Goal: Task Accomplishment & Management: Complete application form

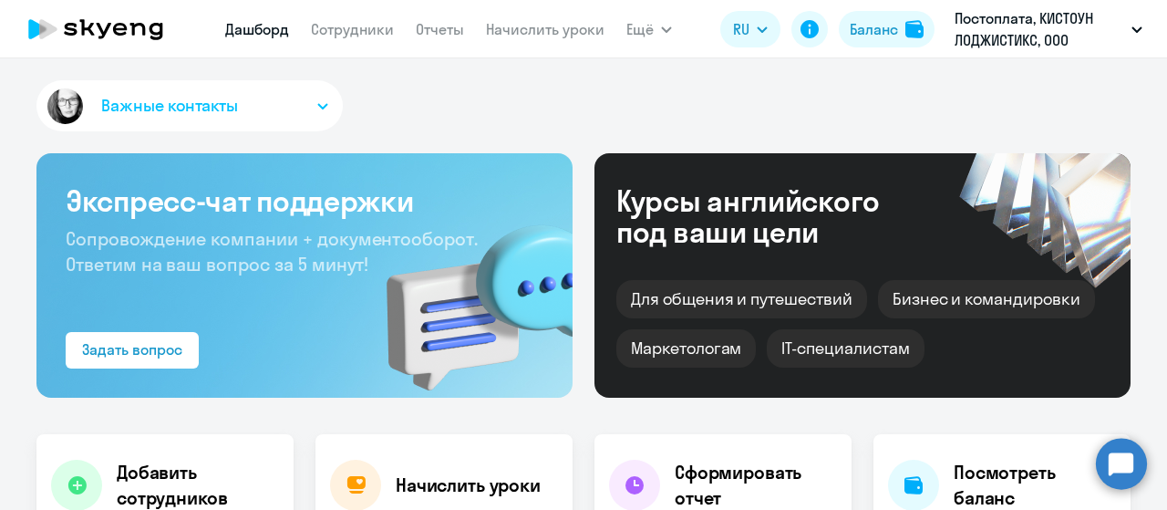
click at [352, 39] on app-menu-item-link "Сотрудники" at bounding box center [352, 29] width 83 height 23
click at [347, 32] on link "Сотрудники" at bounding box center [352, 29] width 83 height 18
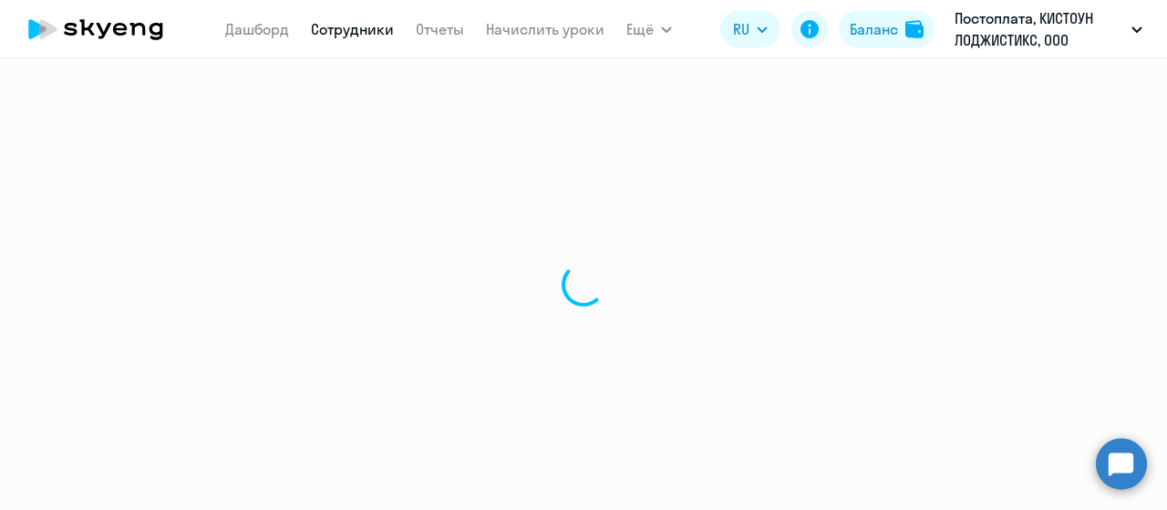
select select "30"
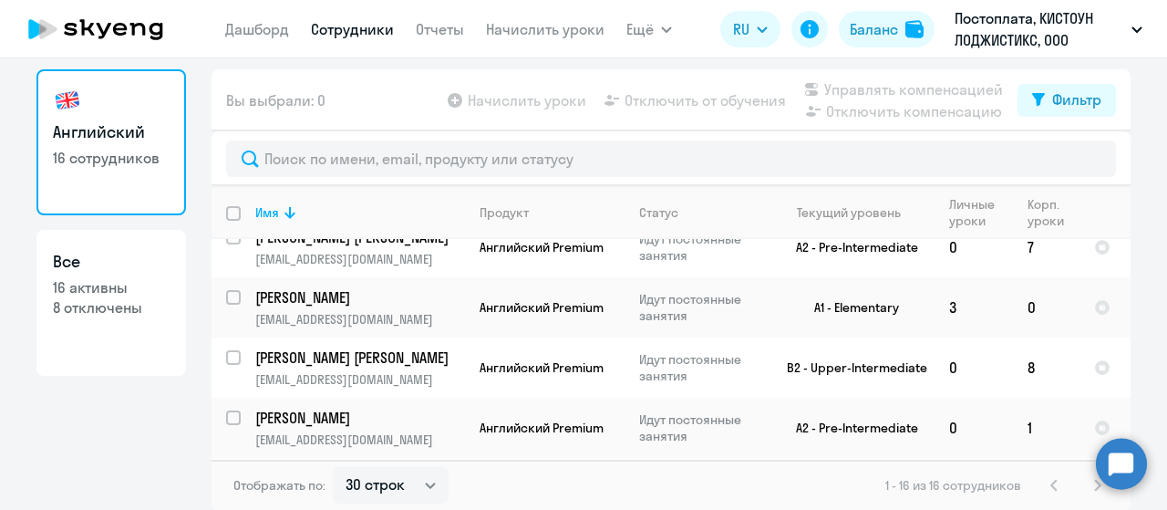
scroll to position [456, 0]
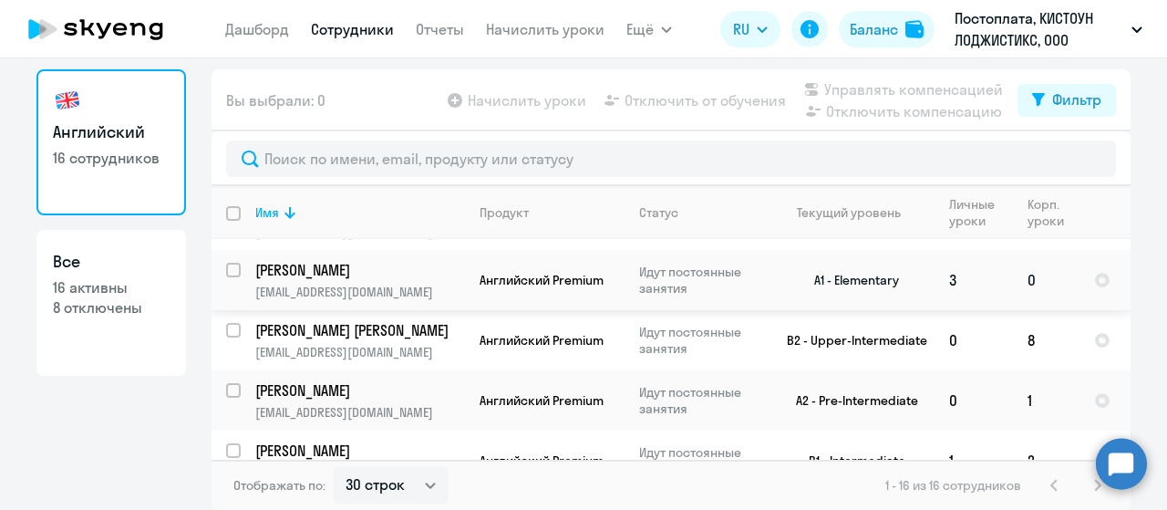
click at [226, 299] on input "select row 24485438" at bounding box center [244, 281] width 36 height 36
checkbox input "true"
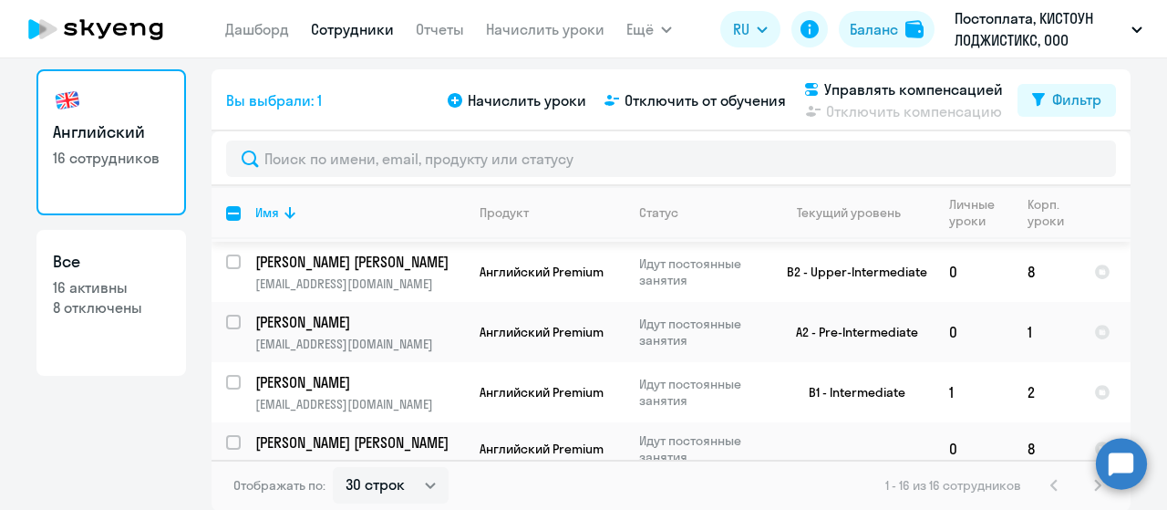
scroll to position [547, 0]
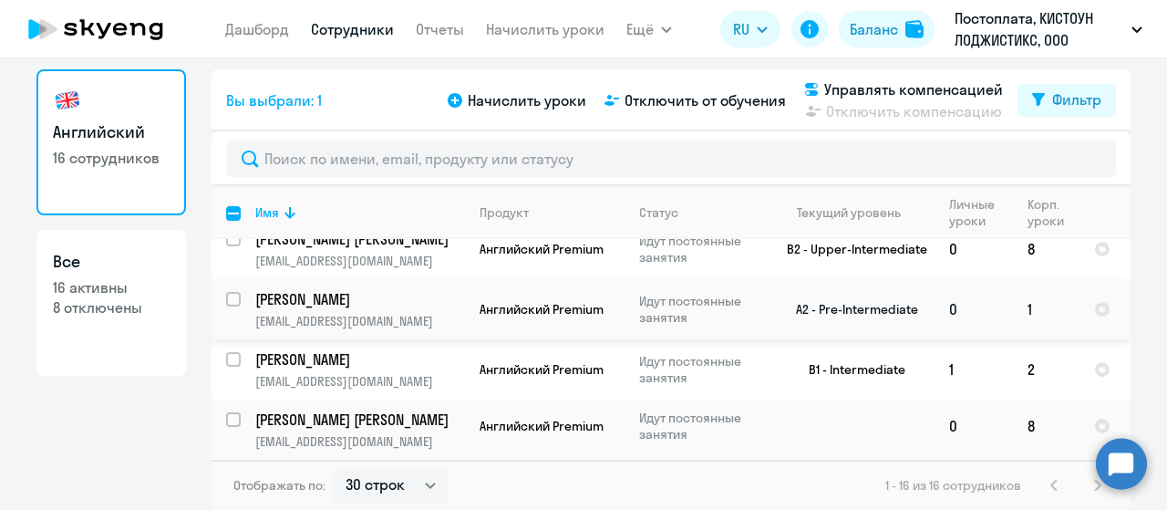
click at [217, 321] on div at bounding box center [234, 299] width 44 height 44
checkbox input "true"
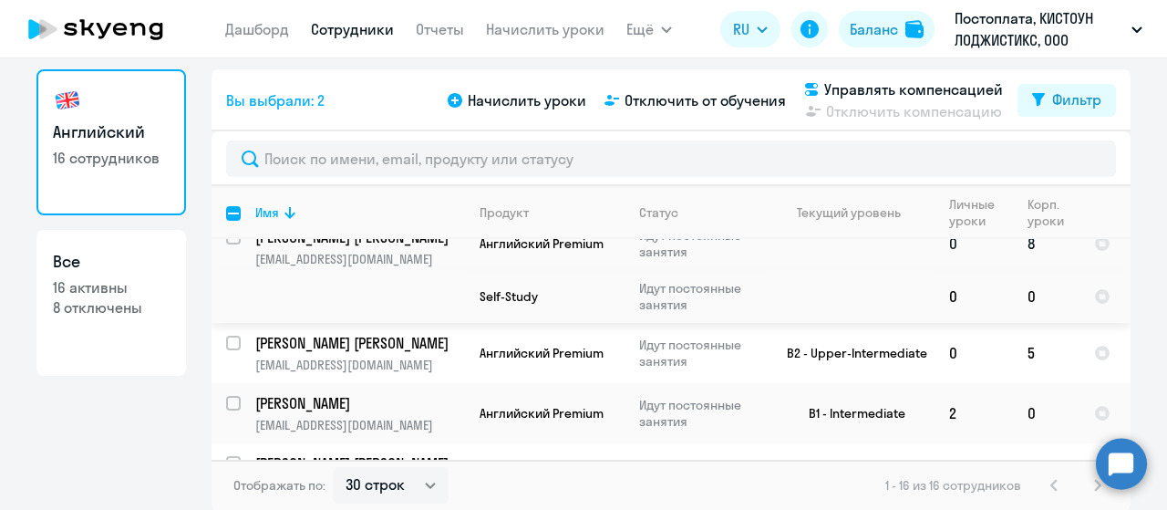
scroll to position [638, 0]
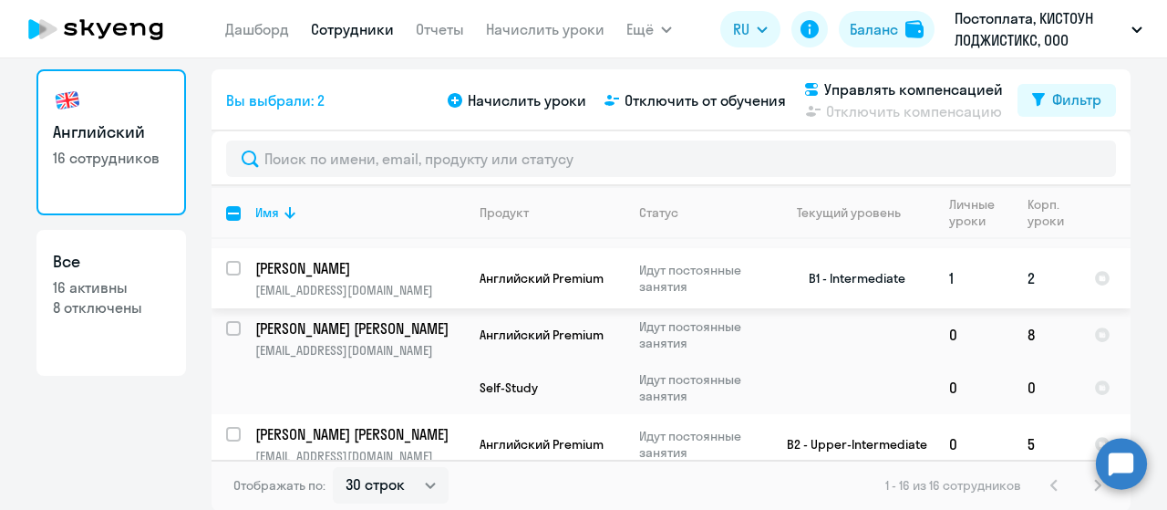
click at [226, 297] on input "select row 38786309" at bounding box center [244, 279] width 36 height 36
checkbox input "true"
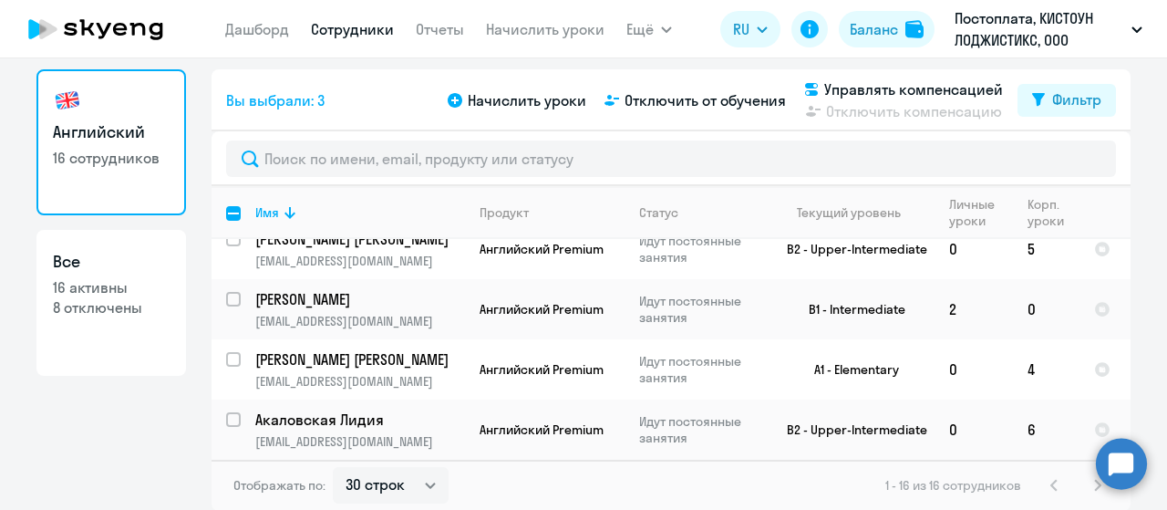
scroll to position [912, 0]
click at [230, 304] on input "select row 13598810" at bounding box center [244, 310] width 36 height 36
checkbox input "true"
click at [538, 98] on span "Начислить уроки" at bounding box center [527, 100] width 119 height 22
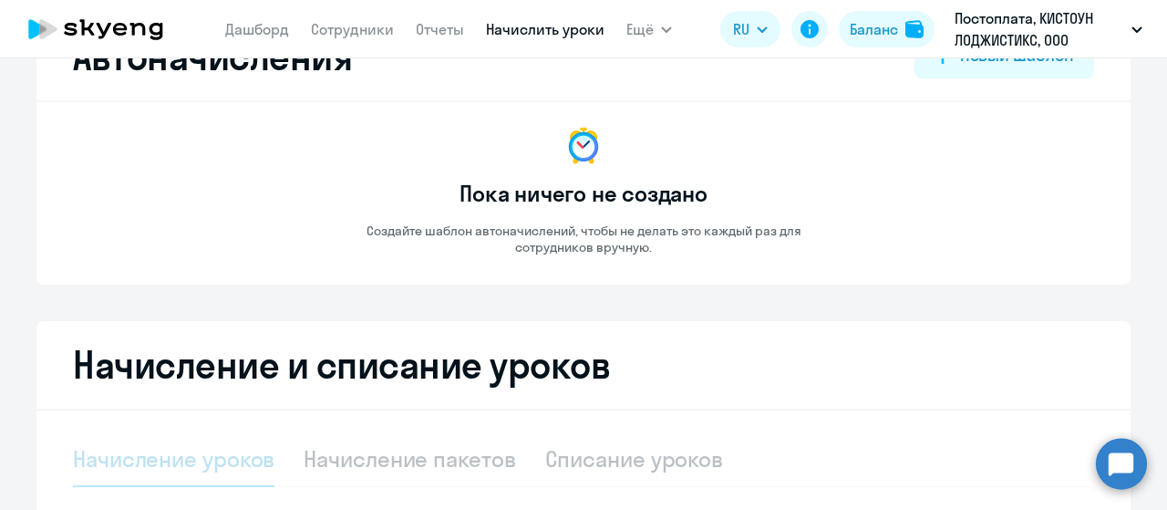
select select "10"
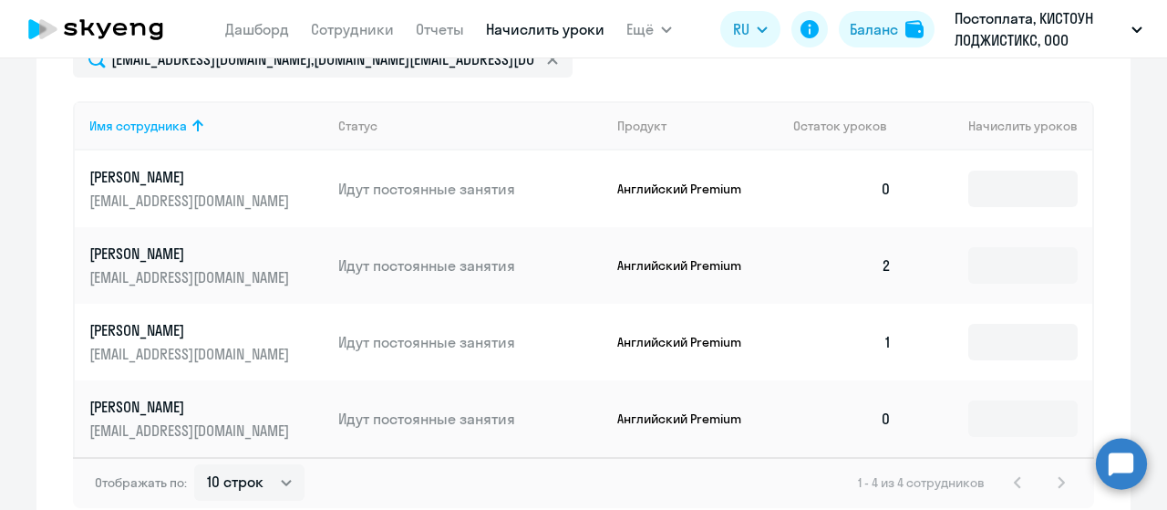
scroll to position [620, 0]
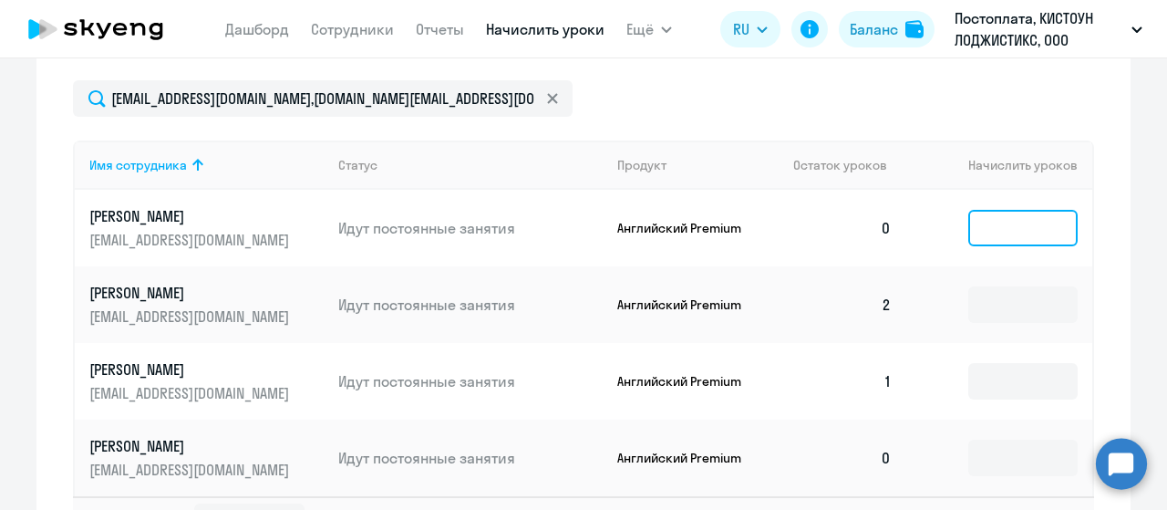
click at [997, 232] on input at bounding box center [1022, 228] width 109 height 36
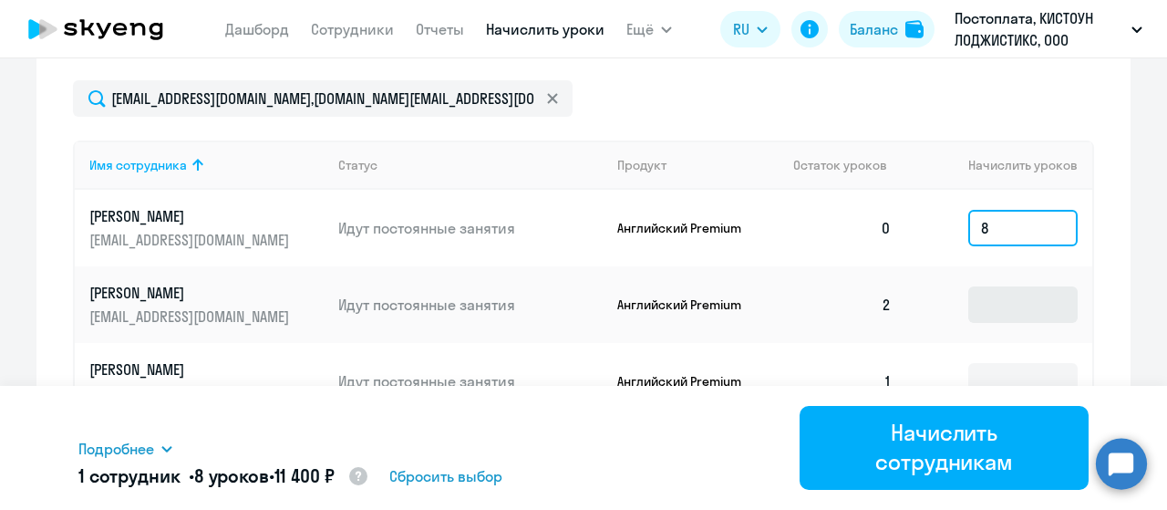
type input "8"
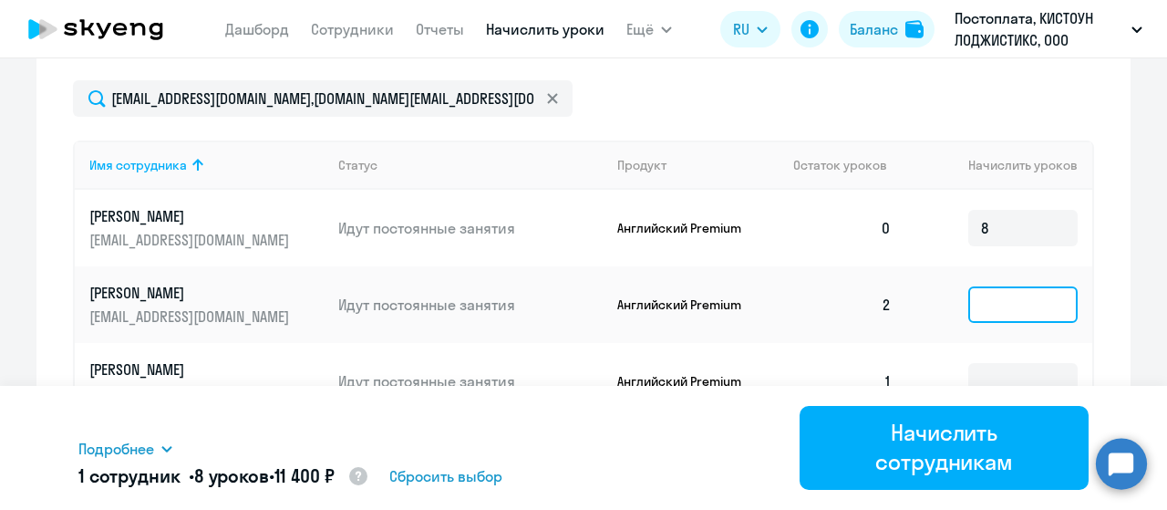
click at [1016, 313] on input at bounding box center [1022, 304] width 109 height 36
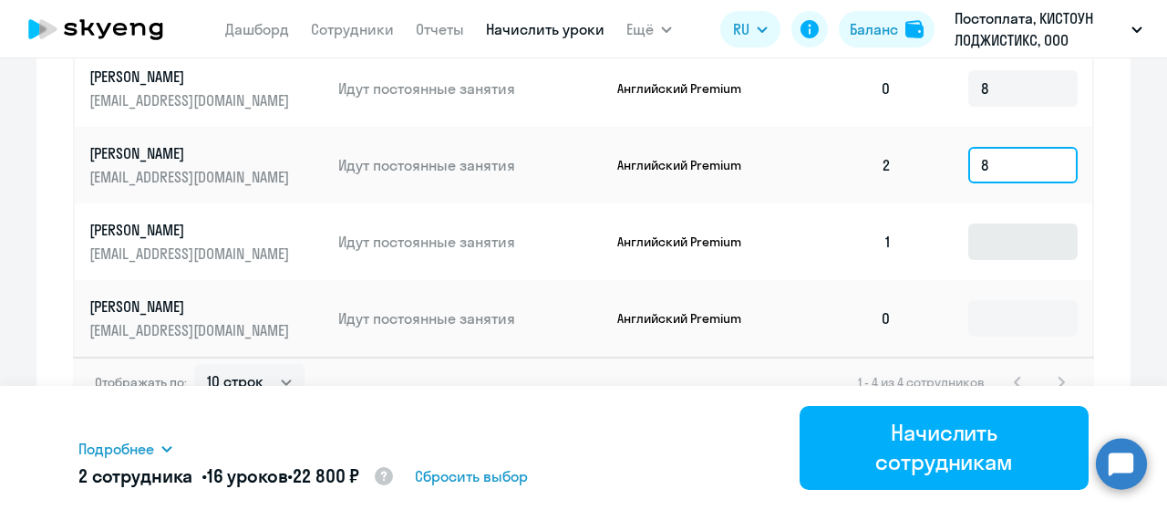
type input "8"
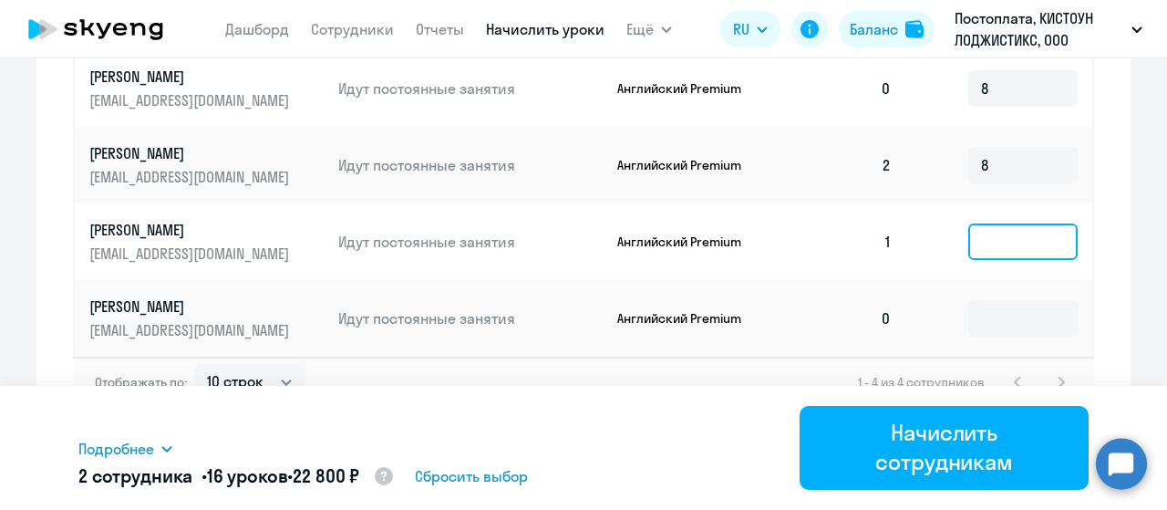
click at [979, 226] on input at bounding box center [1022, 241] width 109 height 36
type input "8"
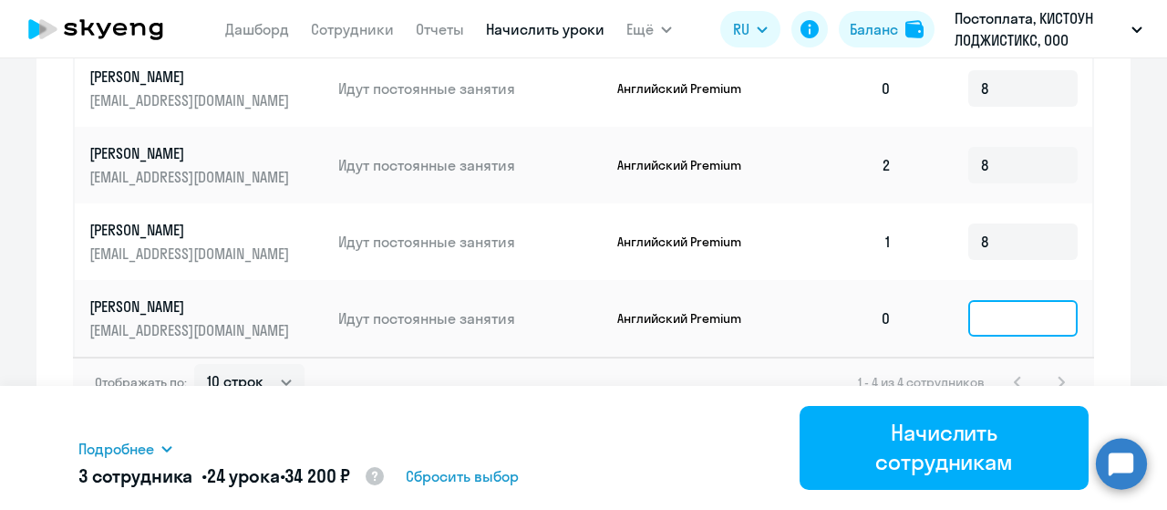
click at [1023, 325] on input at bounding box center [1022, 318] width 109 height 36
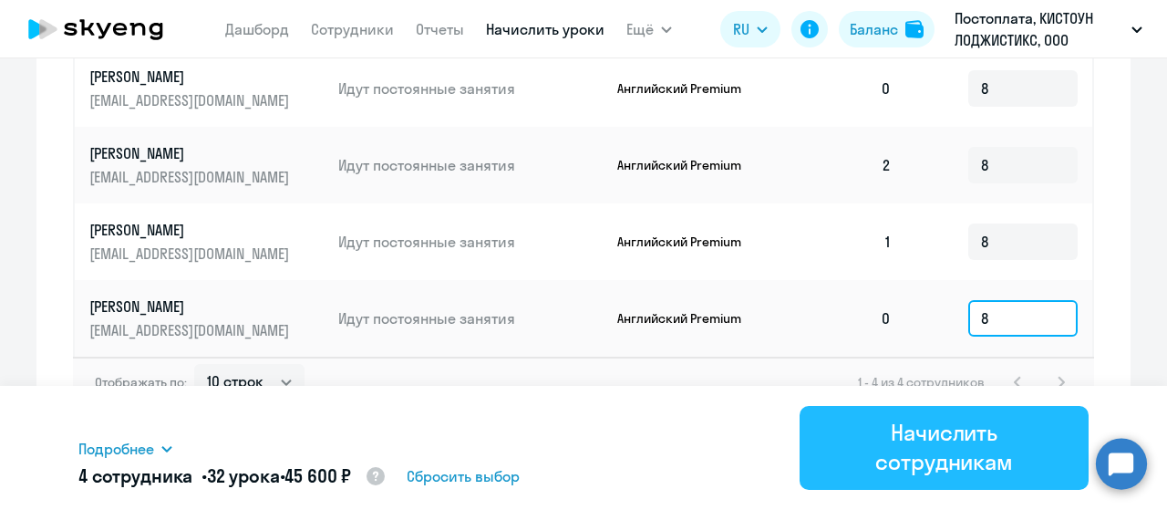
type input "8"
click at [946, 453] on div "Начислить сотрудникам" at bounding box center [944, 447] width 238 height 58
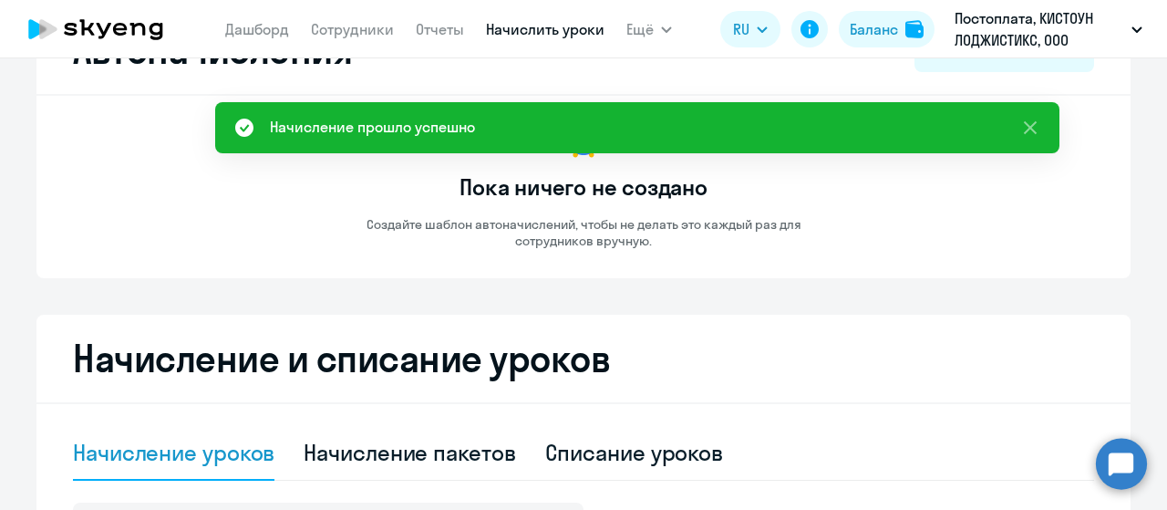
scroll to position [0, 0]
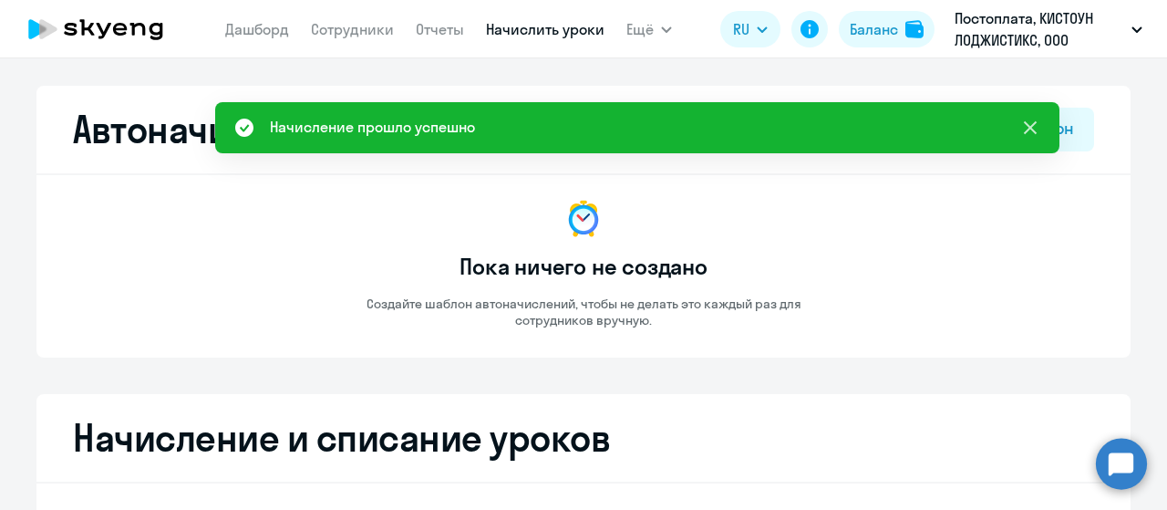
click at [1030, 132] on icon at bounding box center [1030, 128] width 22 height 22
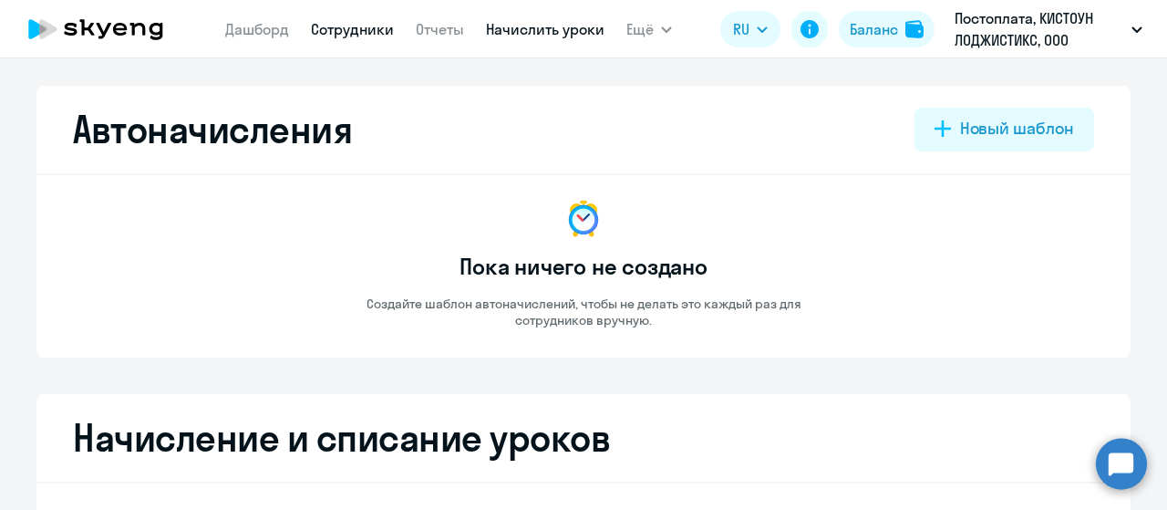
click at [351, 37] on link "Сотрудники" at bounding box center [352, 29] width 83 height 18
select select "30"
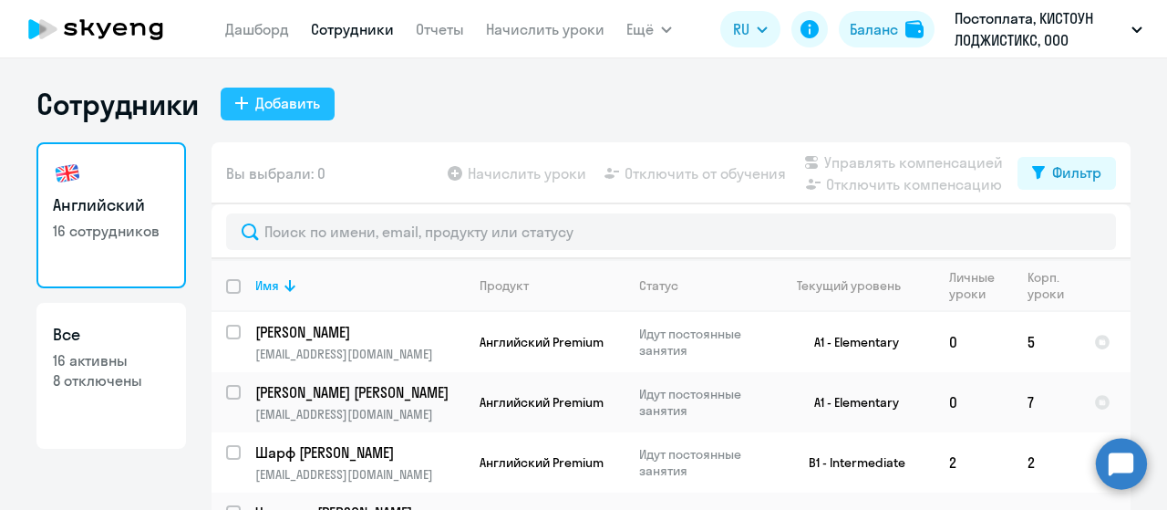
click at [260, 108] on div "Добавить" at bounding box center [287, 103] width 65 height 22
select select "english_adult_self_study"
select select "3"
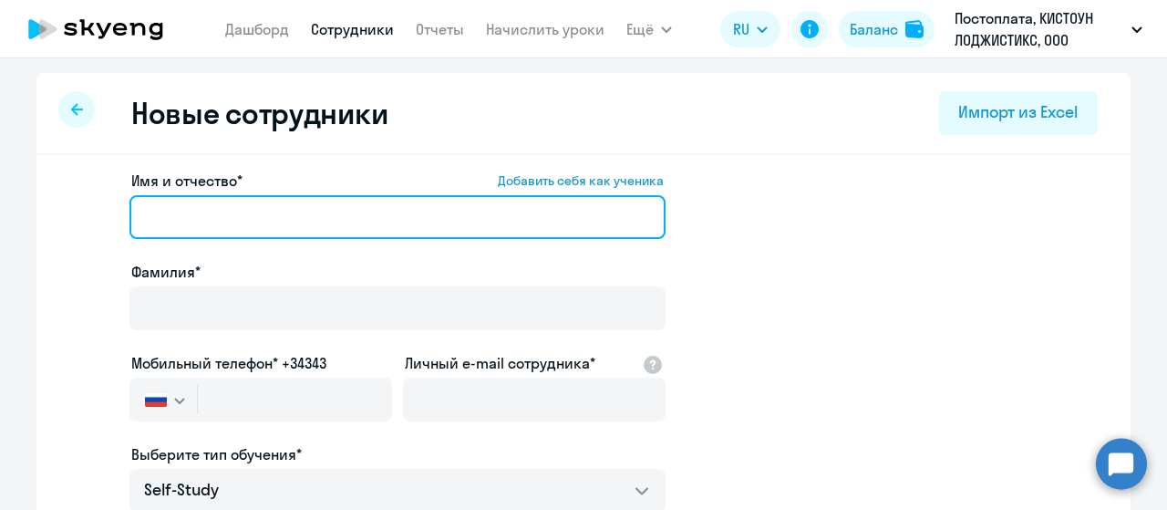
click at [319, 223] on input "Имя и отчество* Добавить себя как ученика" at bounding box center [397, 217] width 536 height 44
type input "B"
drag, startPoint x: 351, startPoint y: 215, endPoint x: 190, endPoint y: 216, distance: 161.4
click at [190, 216] on input "[PERSON_NAME]" at bounding box center [397, 217] width 536 height 44
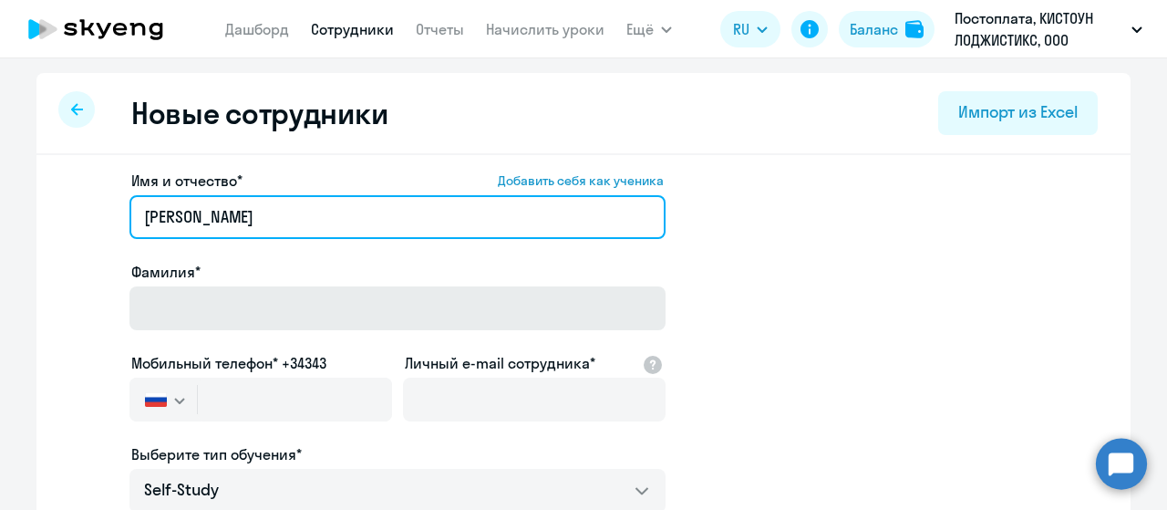
type input "[PERSON_NAME]"
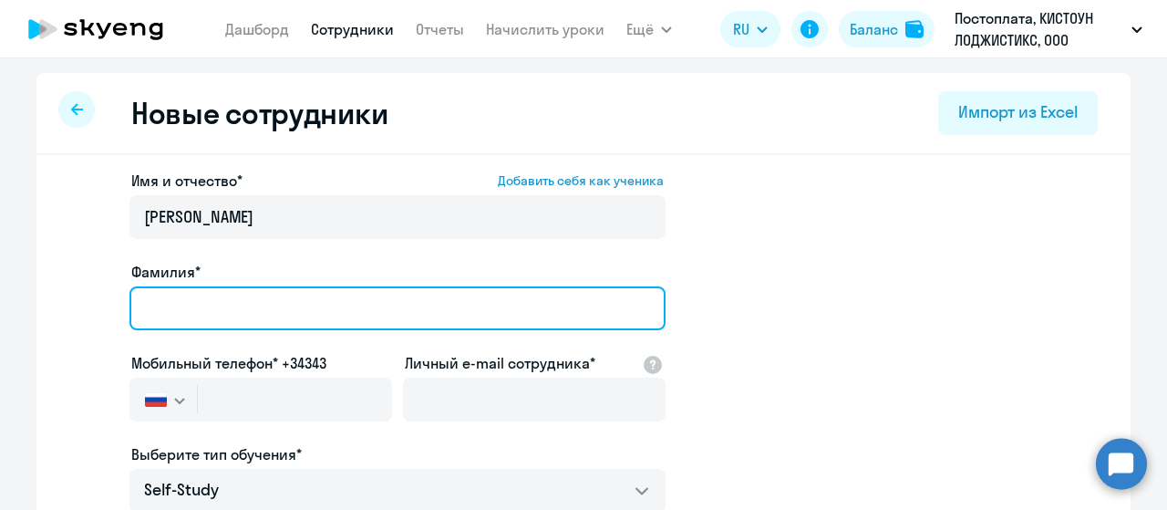
click at [211, 302] on input "Фамилия*" at bounding box center [397, 308] width 536 height 44
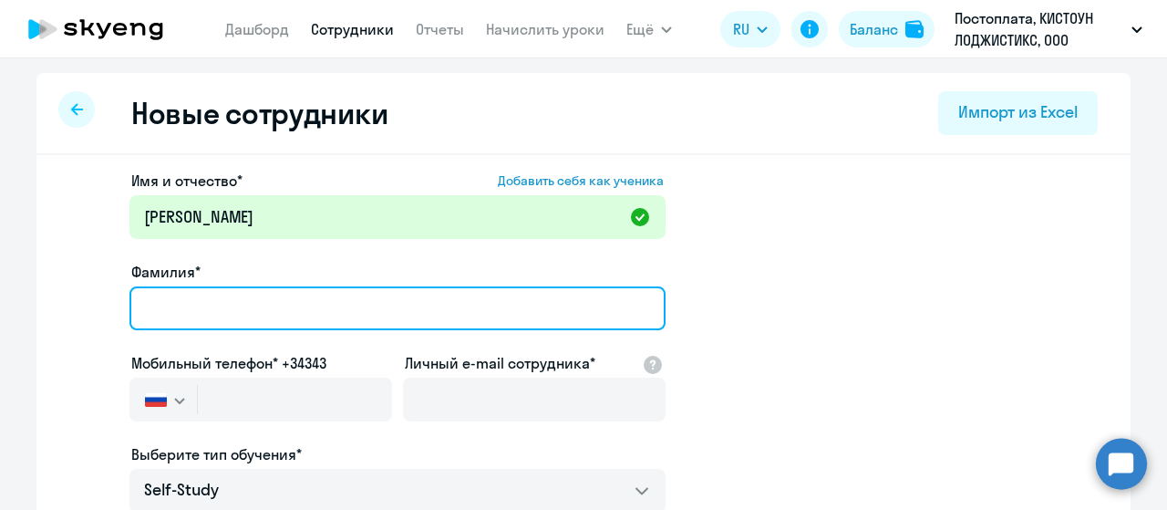
paste input "[PERSON_NAME]"
type input "[PERSON_NAME]"
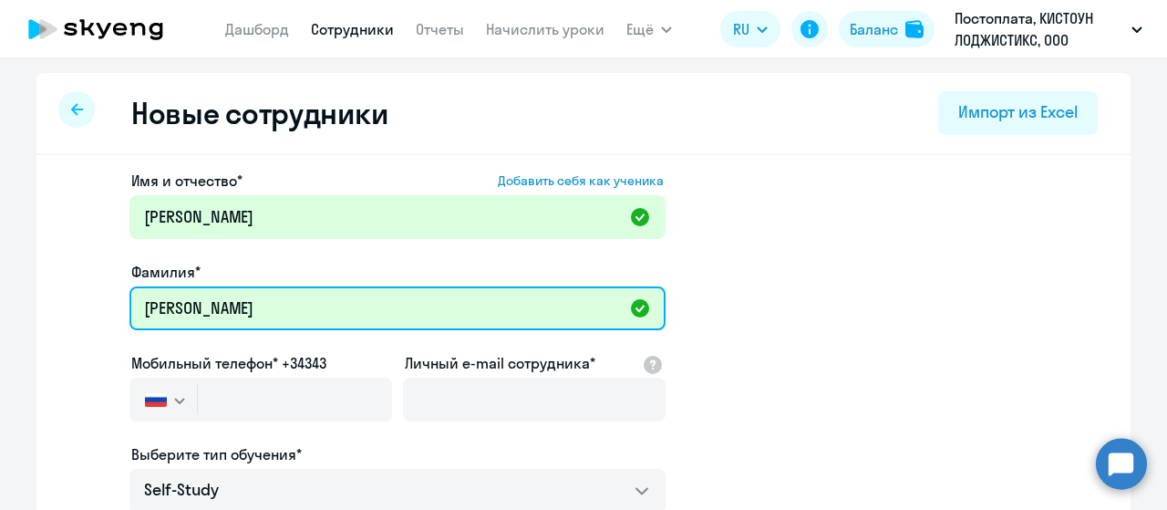
scroll to position [91, 0]
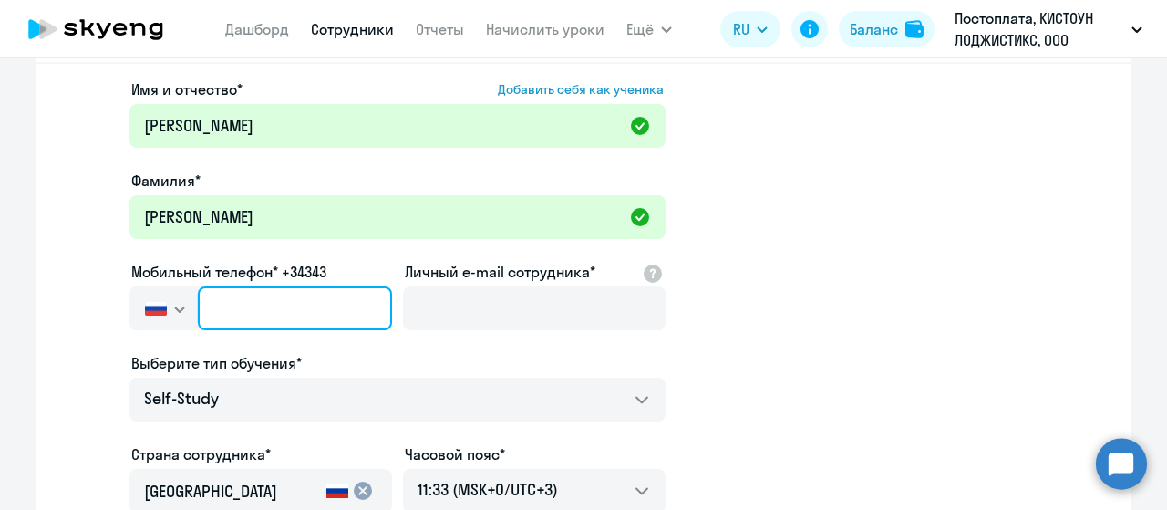
click at [255, 320] on input "text" at bounding box center [295, 308] width 194 height 44
paste input "[PHONE_NUMBER]"
type input "[PHONE_NUMBER]"
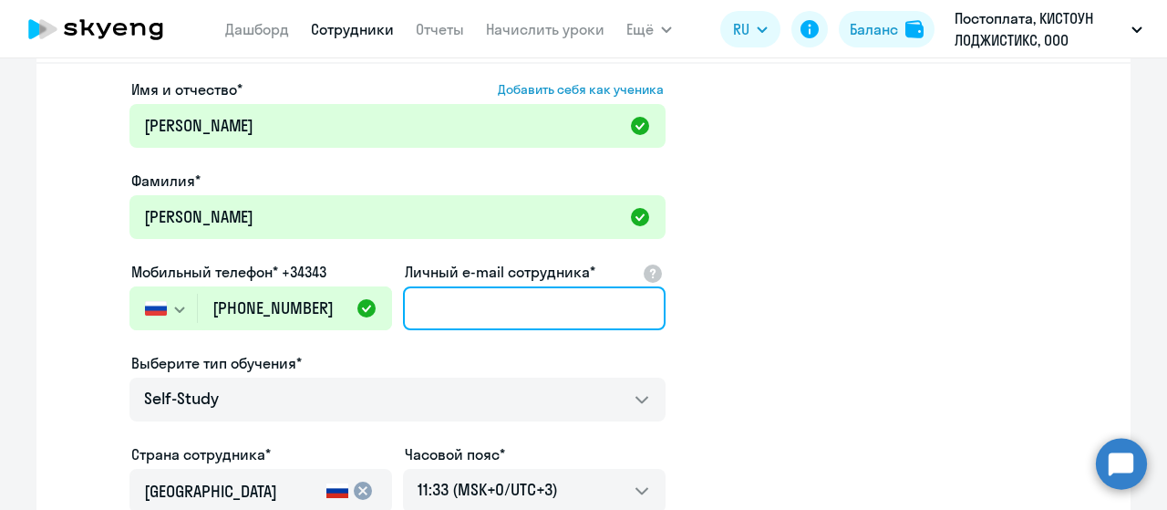
click at [473, 304] on input "Личный e-mail сотрудника*" at bounding box center [534, 308] width 263 height 44
paste input "[EMAIL_ADDRESS][DOMAIN_NAME]"
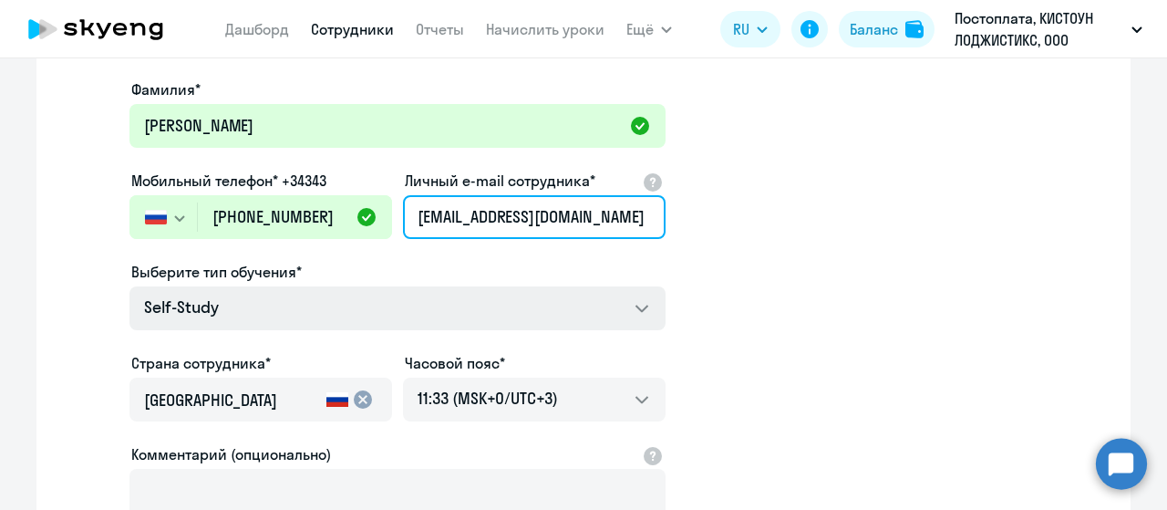
type input "[EMAIL_ADDRESS][DOMAIN_NAME]"
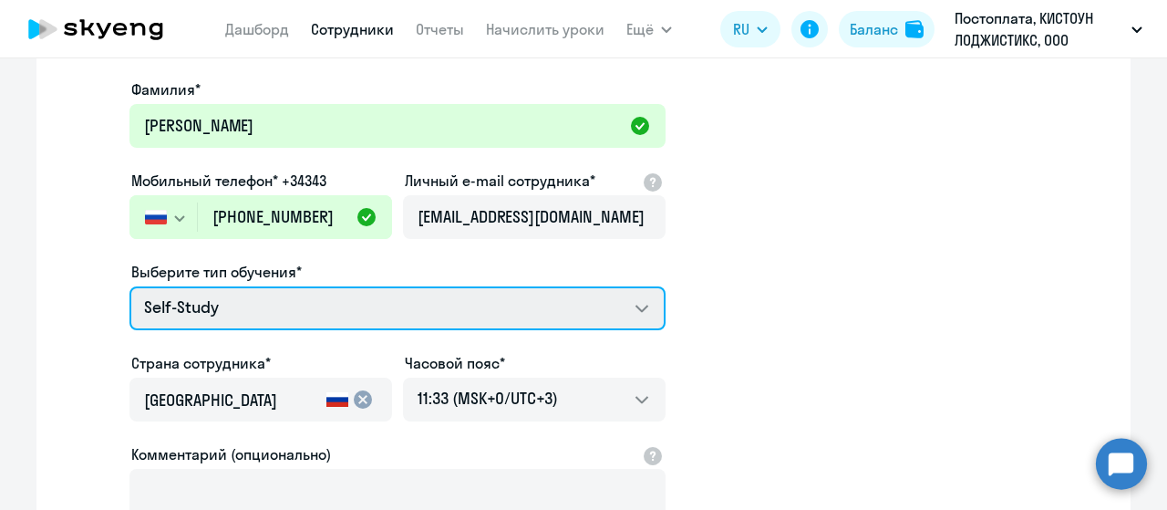
click at [552, 298] on select "Self-Study Talks 15 минутные разговоры на английском Премиум [DEMOGRAPHIC_DATA]…" at bounding box center [397, 308] width 536 height 44
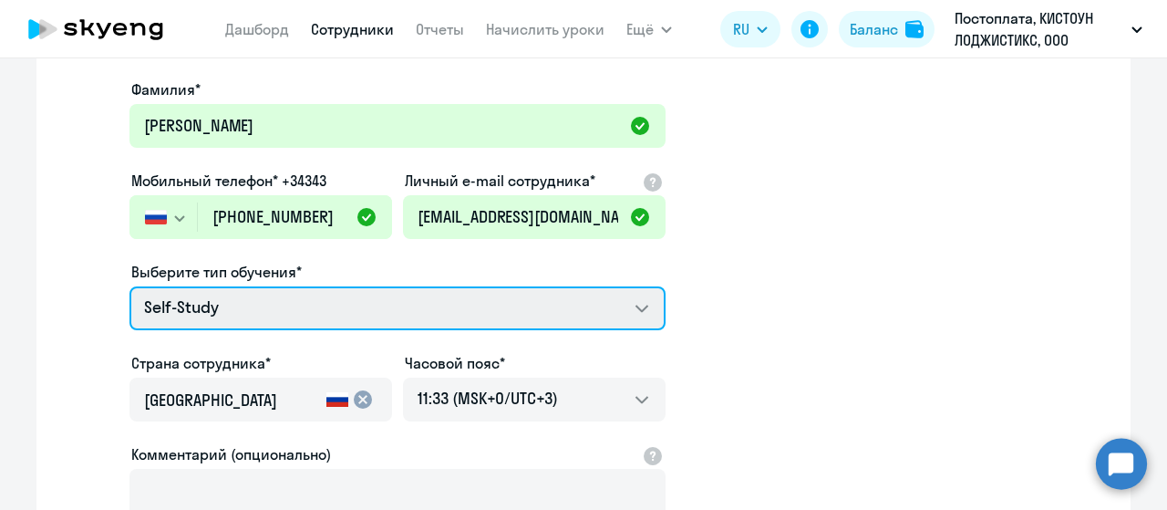
select select "english_adult_not_native_speaker_premium"
click at [129, 286] on select "Self-Study Talks 15 минутные разговоры на английском Премиум [DEMOGRAPHIC_DATA]…" at bounding box center [397, 308] width 536 height 44
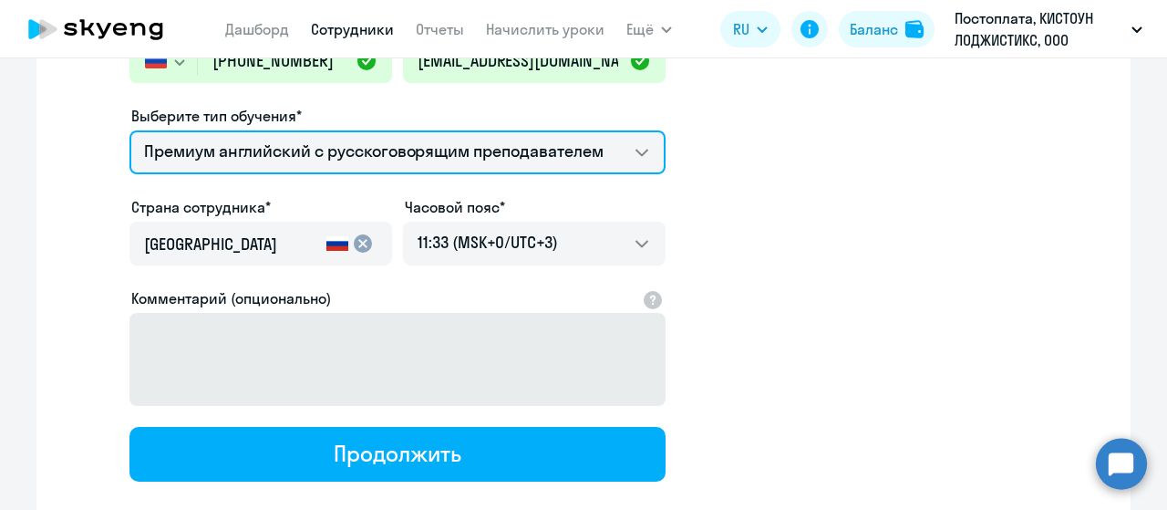
scroll to position [365, 0]
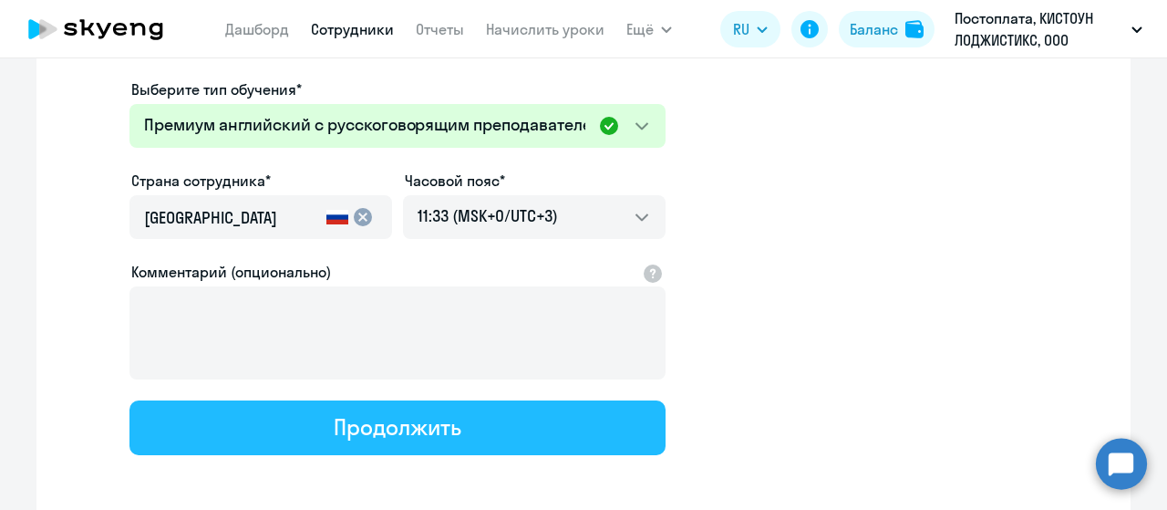
click at [496, 438] on button "Продолжить" at bounding box center [397, 427] width 536 height 55
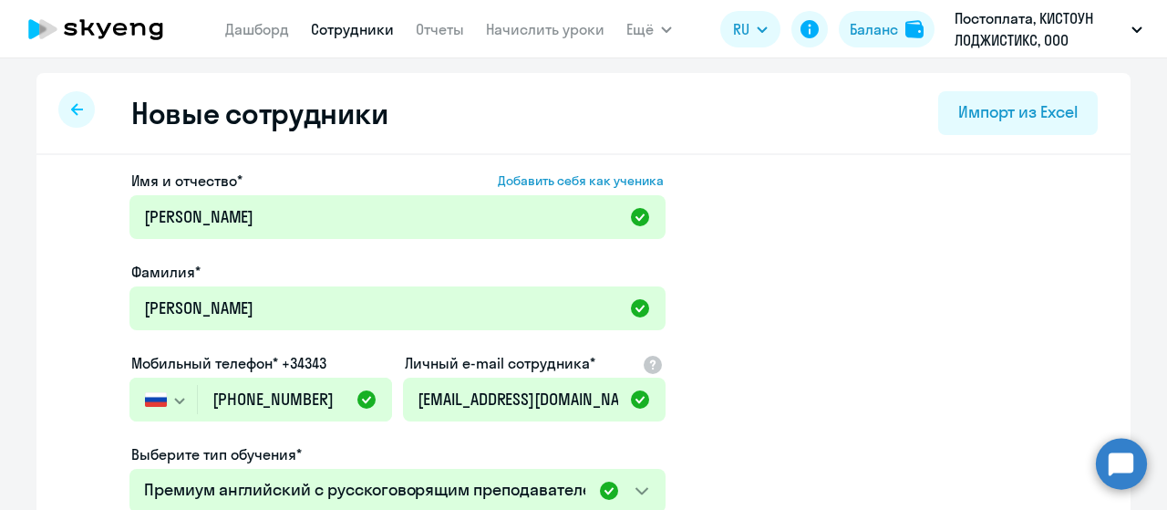
select select "english_adult_not_native_speaker_premium"
select select "3"
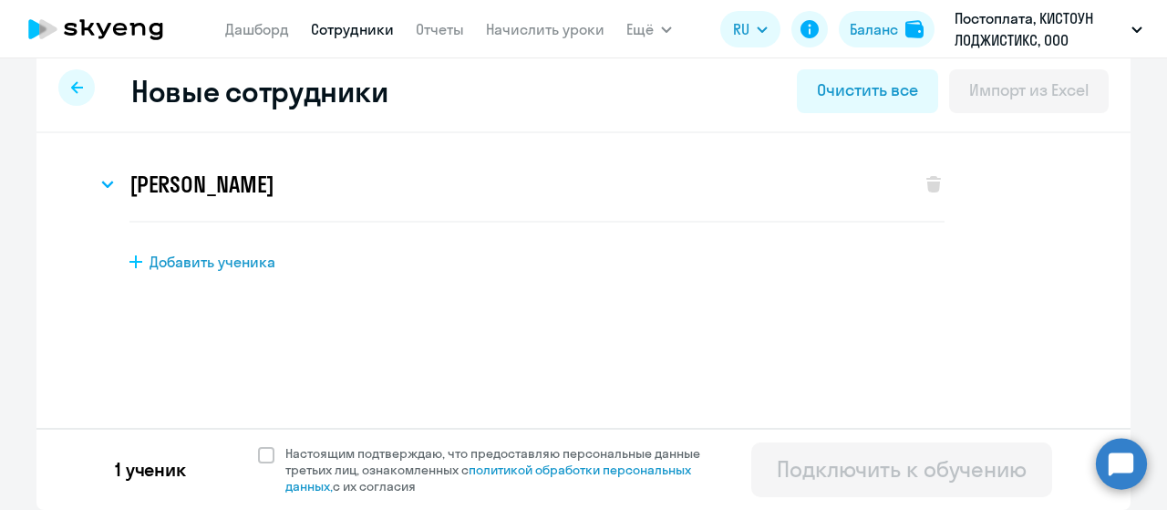
scroll to position [0, 0]
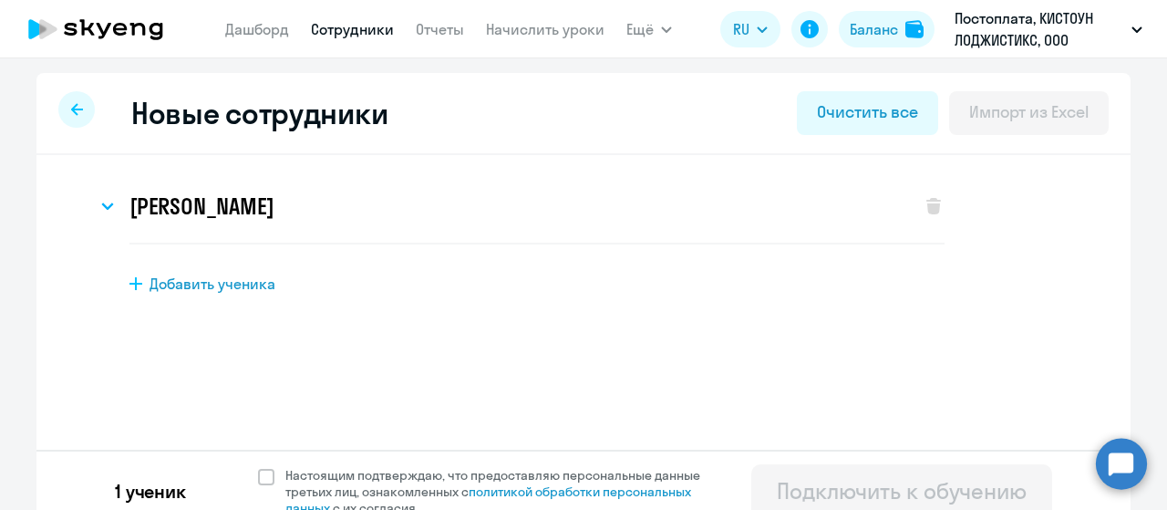
click at [346, 36] on link "Сотрудники" at bounding box center [352, 29] width 83 height 18
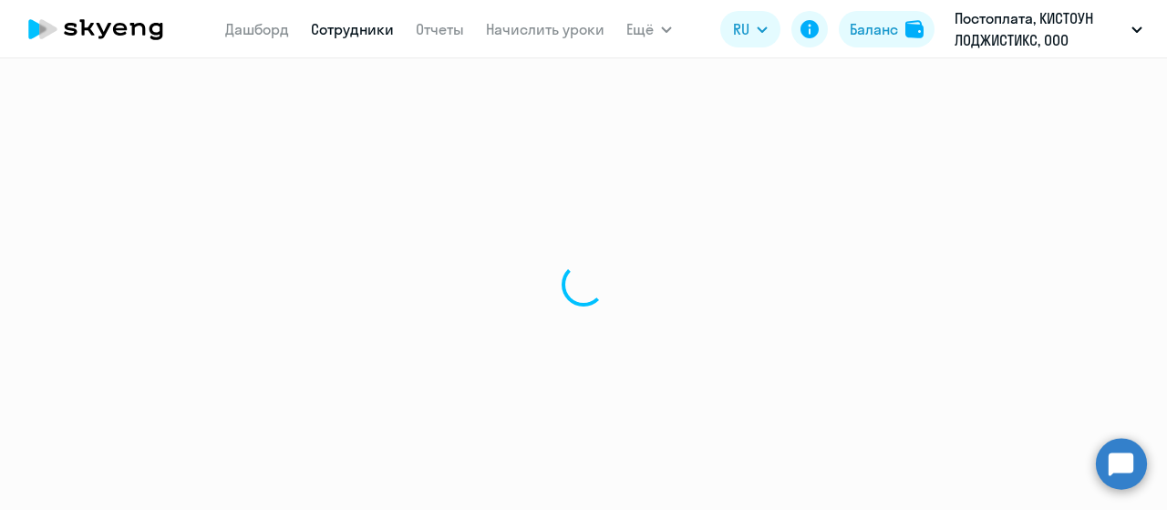
select select "30"
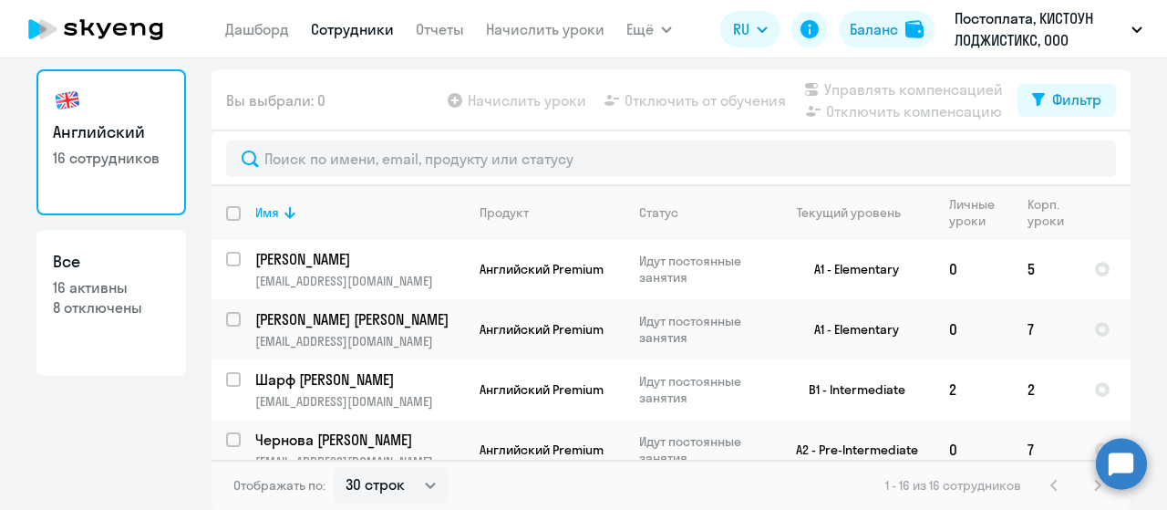
click at [352, 33] on link "Сотрудники" at bounding box center [352, 29] width 83 height 18
click at [244, 27] on link "Дашборд" at bounding box center [257, 29] width 64 height 18
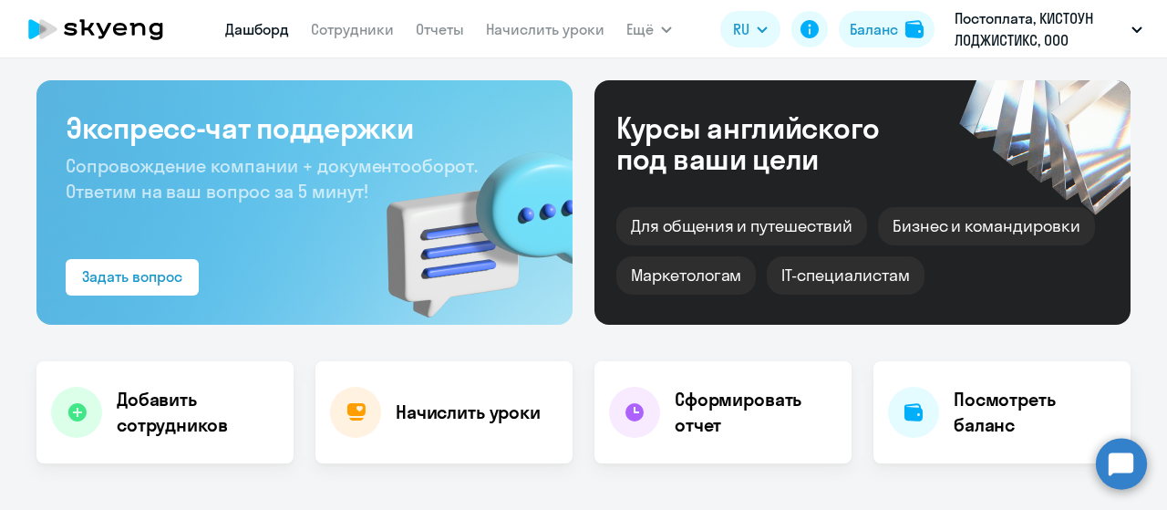
click at [317, 15] on nav "[PERSON_NAME] Отчеты Начислить уроки" at bounding box center [414, 29] width 379 height 36
click at [330, 28] on link "Сотрудники" at bounding box center [352, 29] width 83 height 18
select select "30"
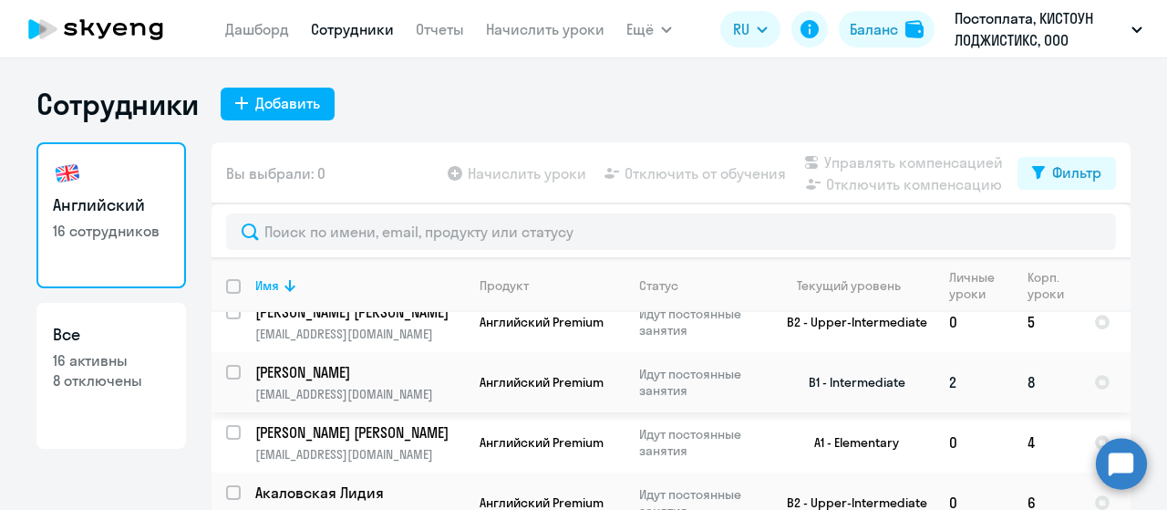
scroll to position [73, 0]
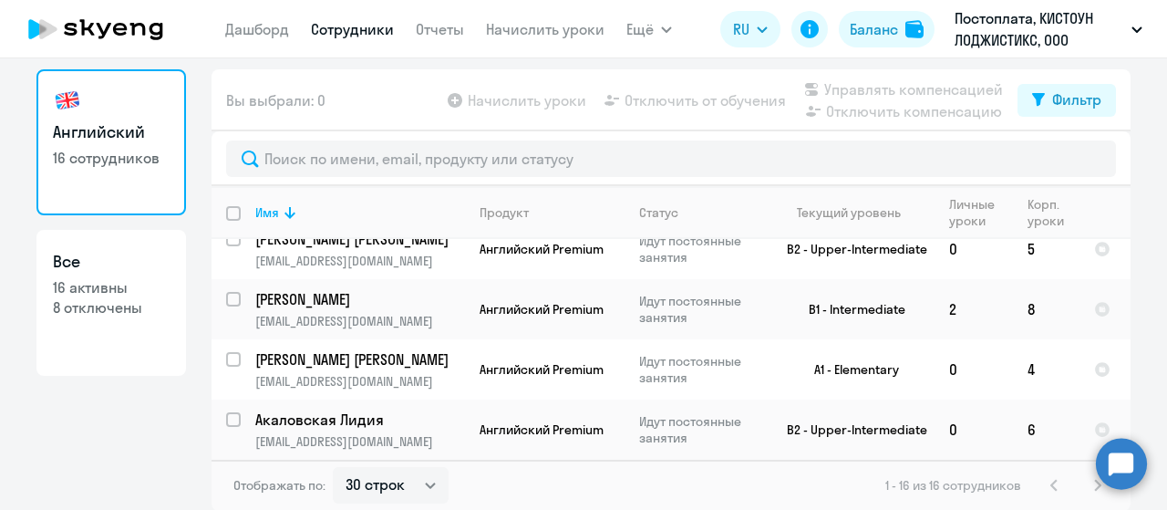
click at [71, 160] on p "16 сотрудников" at bounding box center [111, 158] width 117 height 20
click at [266, 30] on link "Дашборд" at bounding box center [257, 29] width 64 height 18
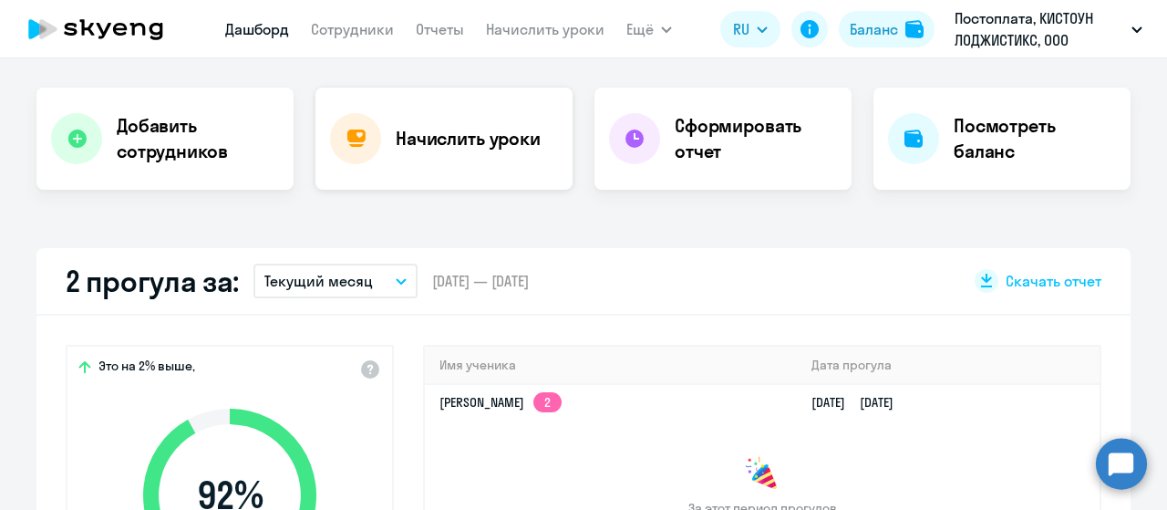
scroll to position [529, 0]
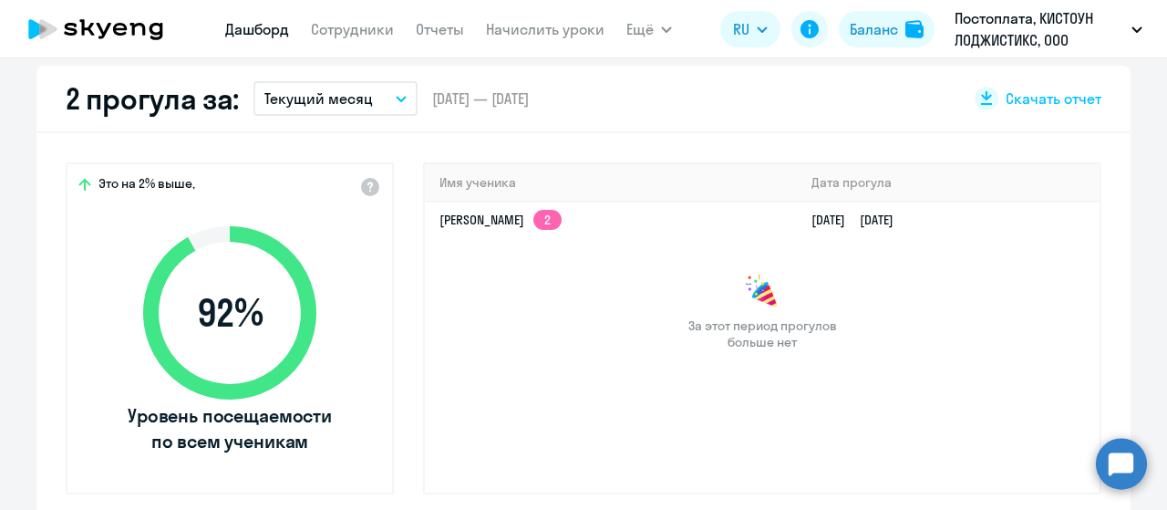
select select "30"
click at [439, 26] on link "Отчеты" at bounding box center [440, 29] width 48 height 18
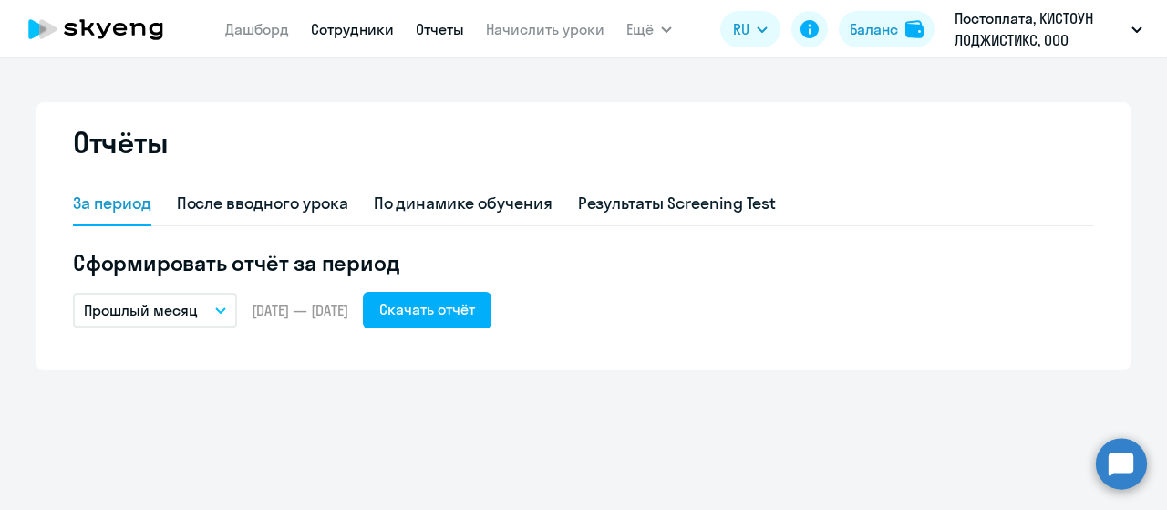
click at [356, 34] on link "Сотрудники" at bounding box center [352, 29] width 83 height 18
select select "30"
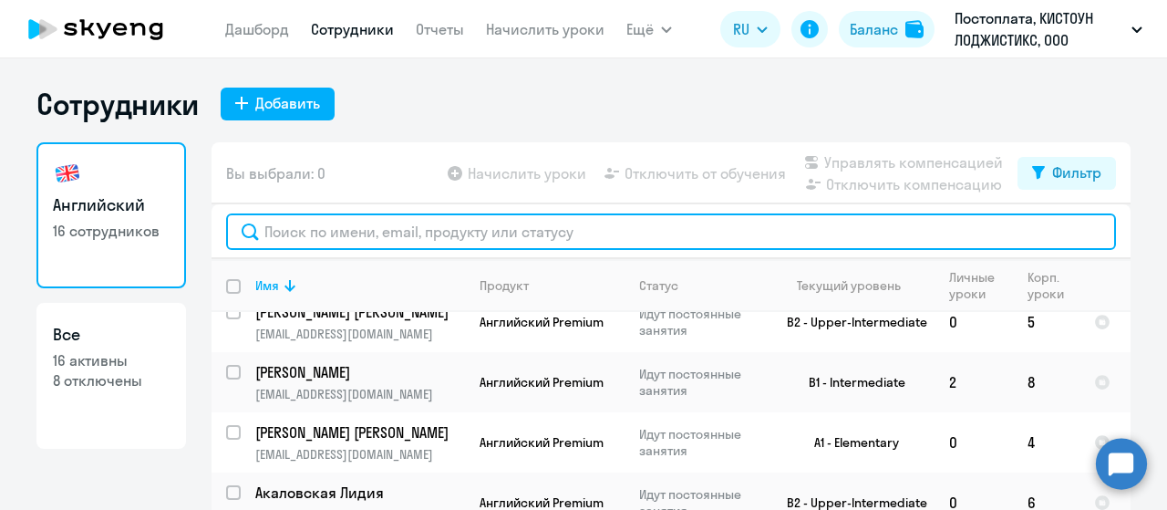
click at [376, 219] on input "text" at bounding box center [671, 231] width 890 height 36
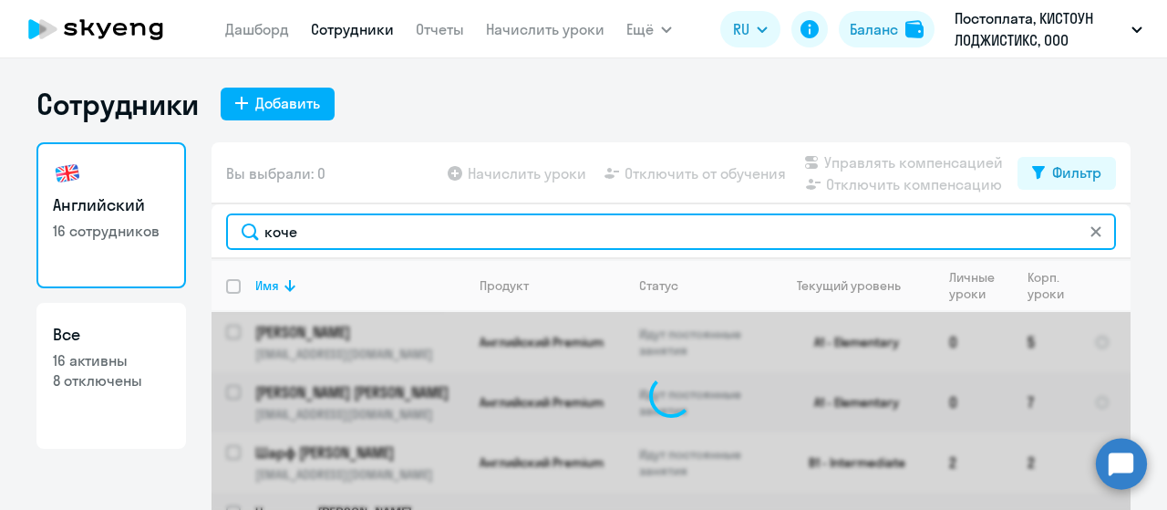
type input "кочет"
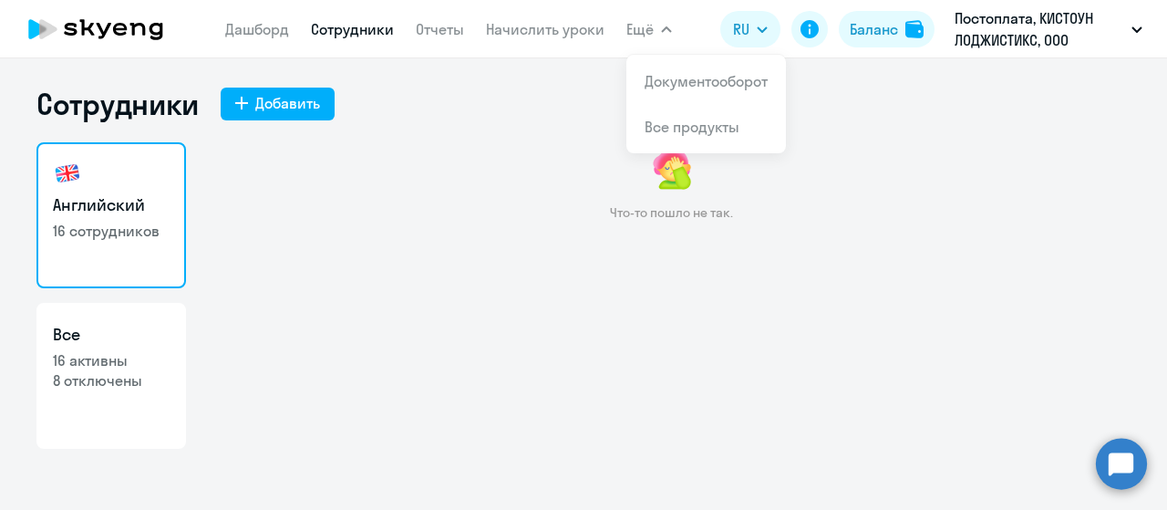
click at [661, 28] on icon "button" at bounding box center [666, 29] width 11 height 6
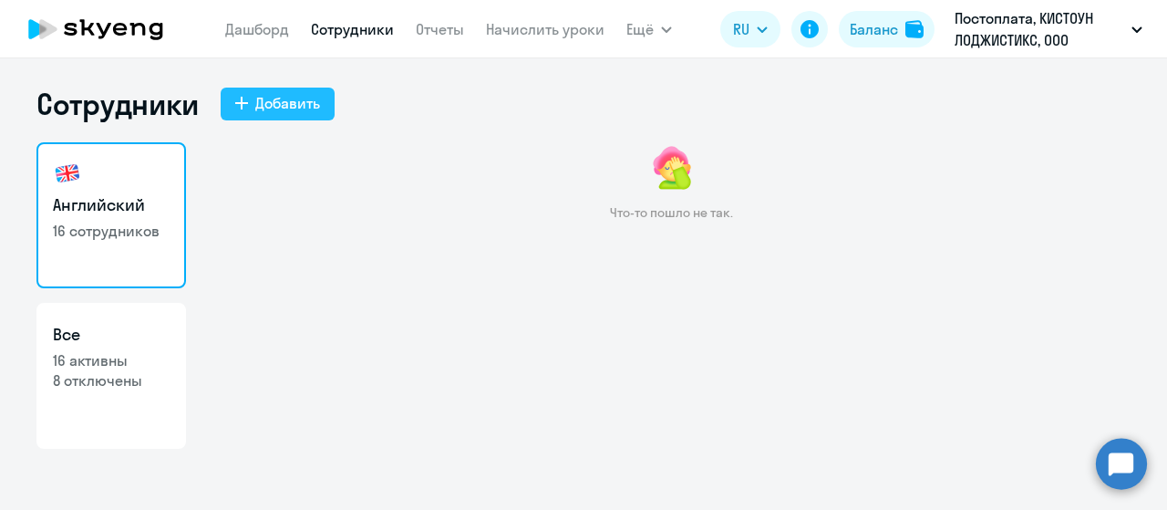
click at [264, 114] on button "Добавить" at bounding box center [278, 104] width 114 height 33
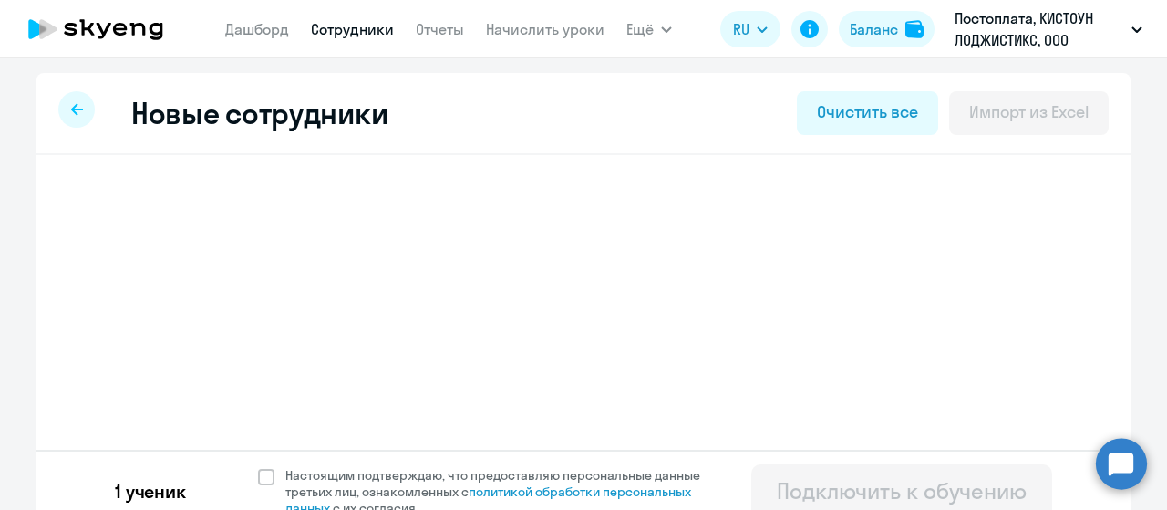
select select "english_adult_not_native_speaker_premium"
select select "3"
click at [274, 209] on h3 "[PERSON_NAME]" at bounding box center [201, 205] width 144 height 29
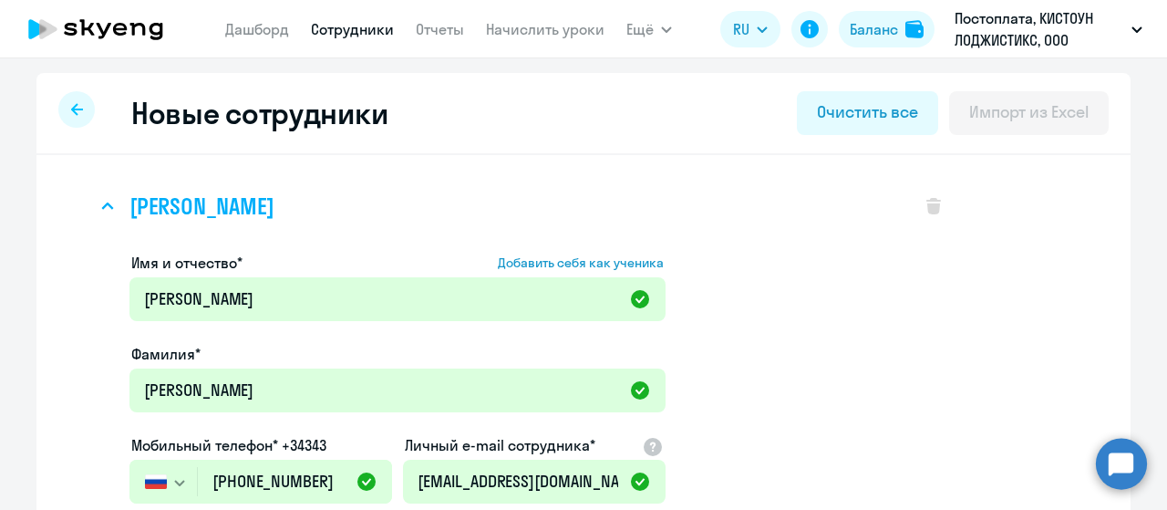
click at [274, 204] on h3 "[PERSON_NAME]" at bounding box center [201, 205] width 144 height 29
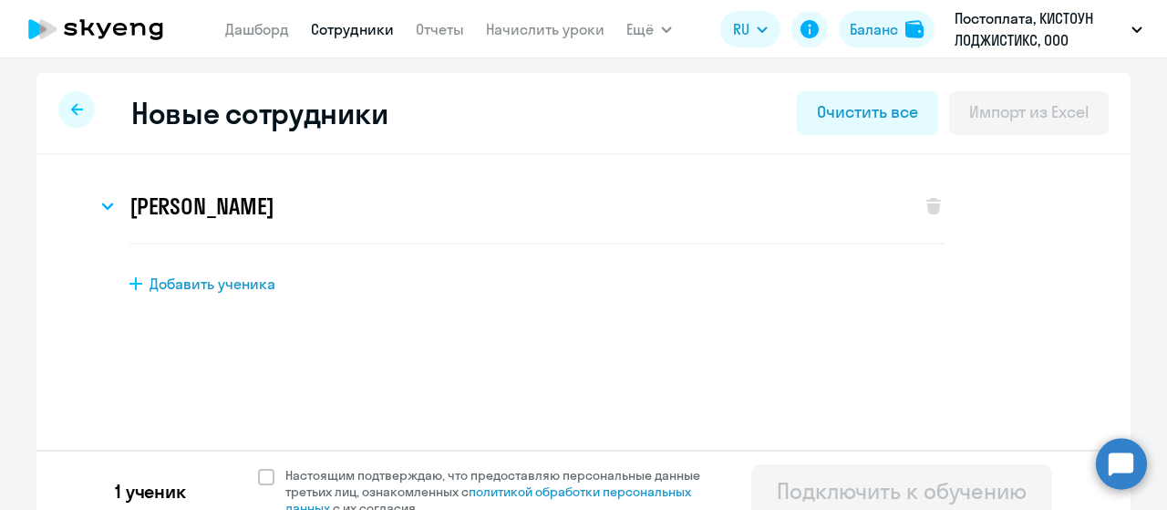
scroll to position [22, 0]
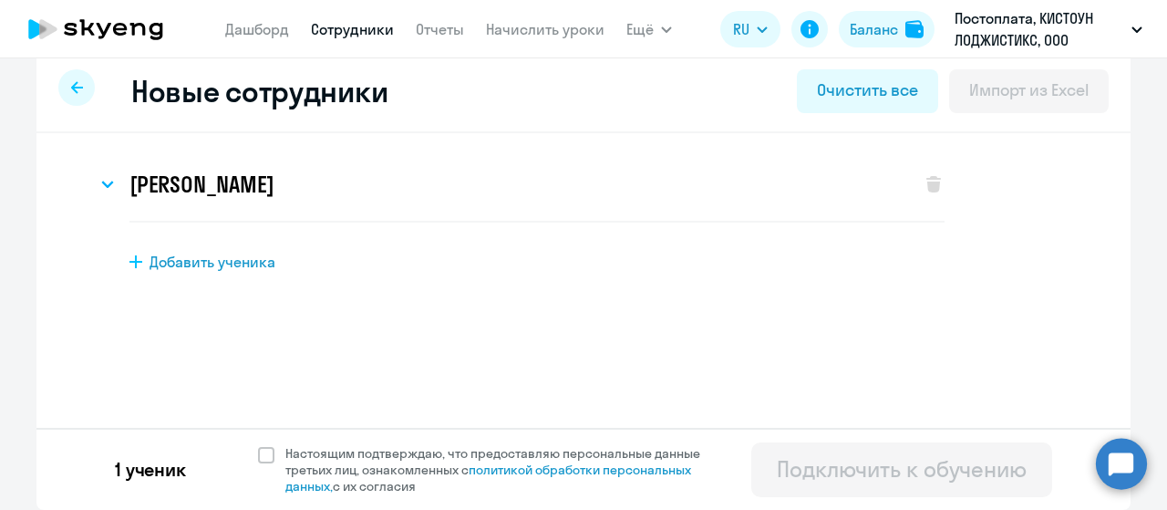
click at [240, 462] on div "1 ученик Настоящим подтверждаю, что предоставляю персональные данные третьих ли…" at bounding box center [583, 469] width 1094 height 82
click at [274, 460] on span "Настоящим подтверждаю, что предоставляю персональные данные третьих лиц, ознако…" at bounding box center [498, 469] width 448 height 49
click at [258, 445] on input "Настоящим подтверждаю, что предоставляю персональные данные третьих лиц, ознако…" at bounding box center [257, 444] width 1 height 1
checkbox input "true"
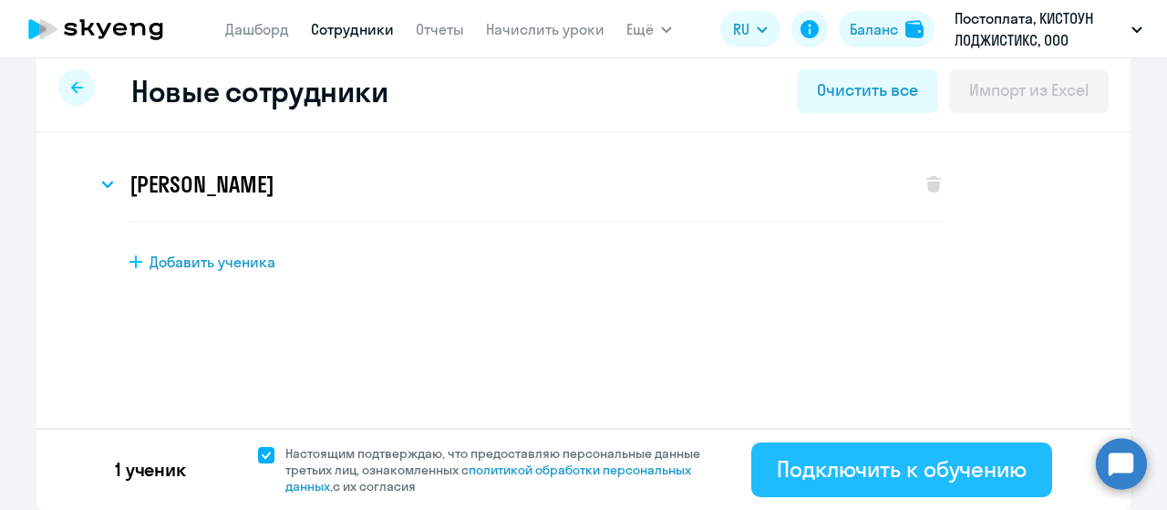
click at [921, 460] on div "Подключить к обучению" at bounding box center [902, 468] width 250 height 29
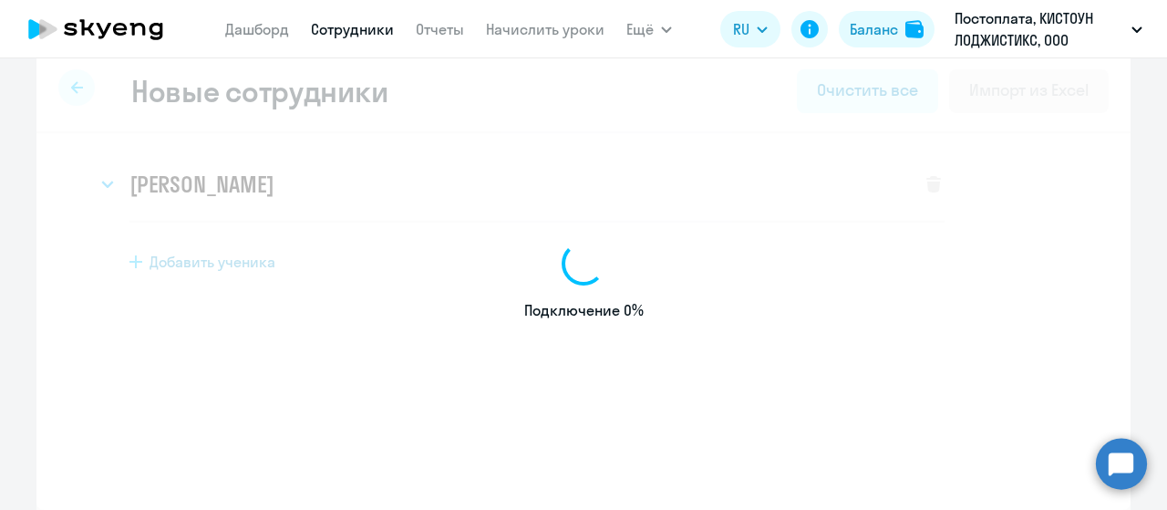
select select "english_adult_self_study"
select select "3"
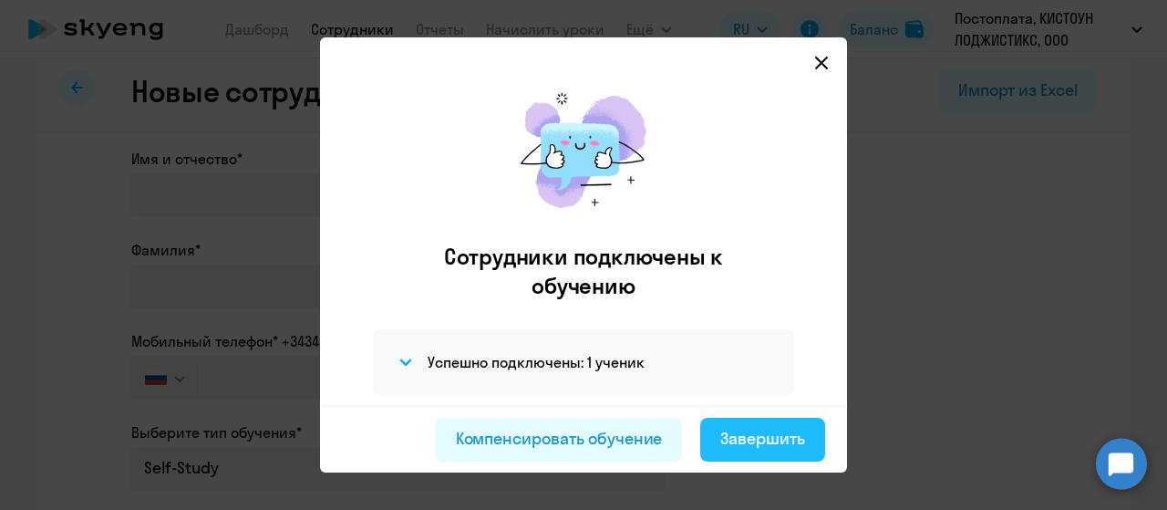
click at [788, 434] on div "Завершить" at bounding box center [762, 439] width 85 height 24
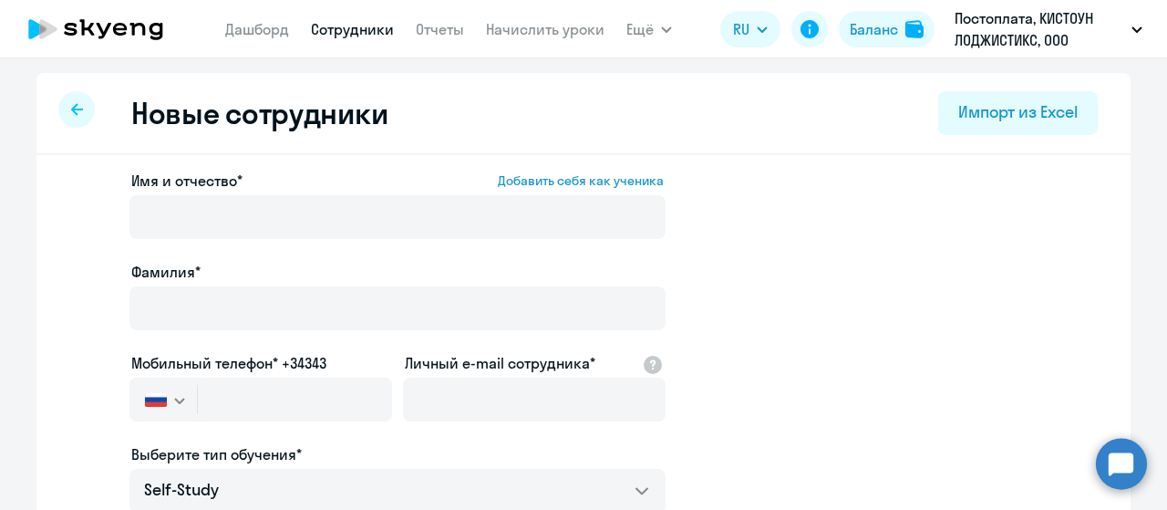
select select "30"
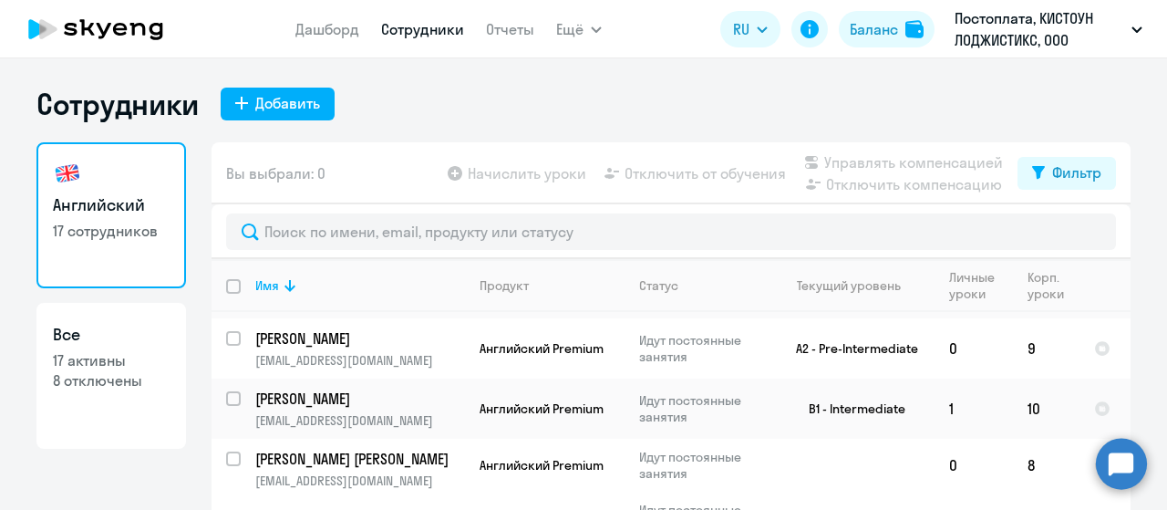
scroll to position [550, 0]
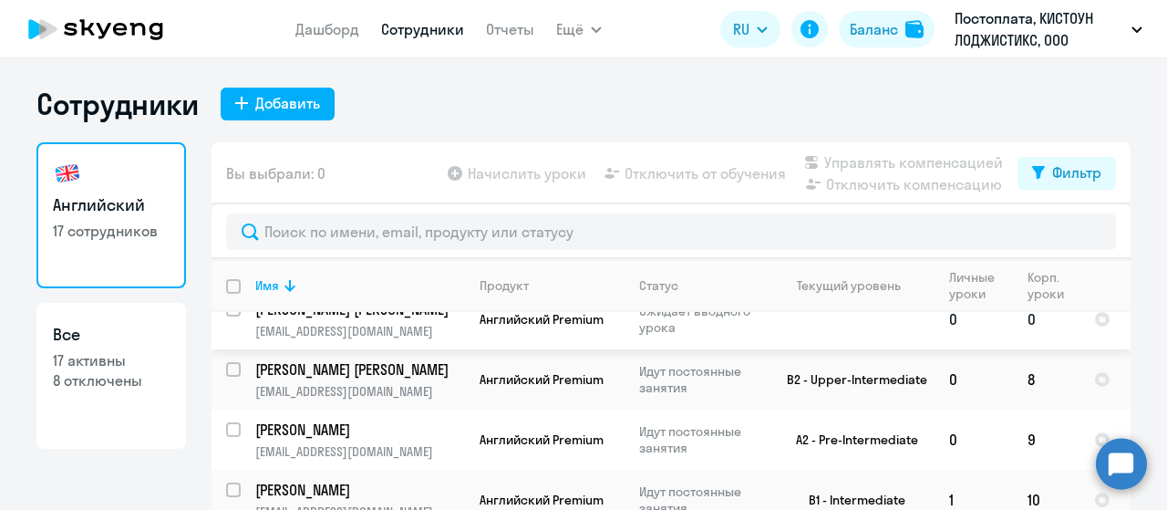
click at [228, 338] on input "select row 42541330" at bounding box center [244, 320] width 36 height 36
checkbox input "true"
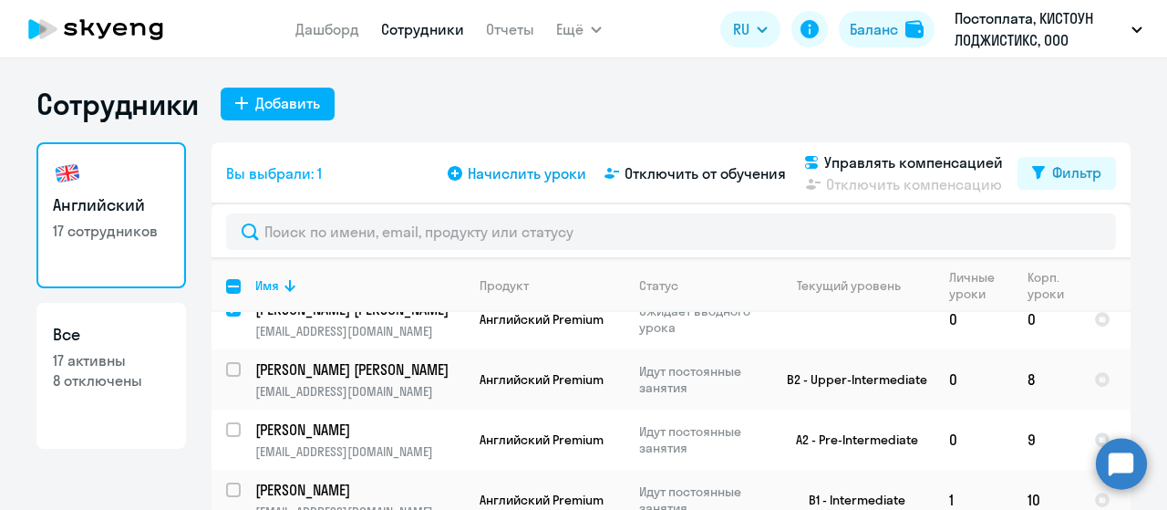
click at [525, 180] on span "Начислить уроки" at bounding box center [527, 173] width 119 height 22
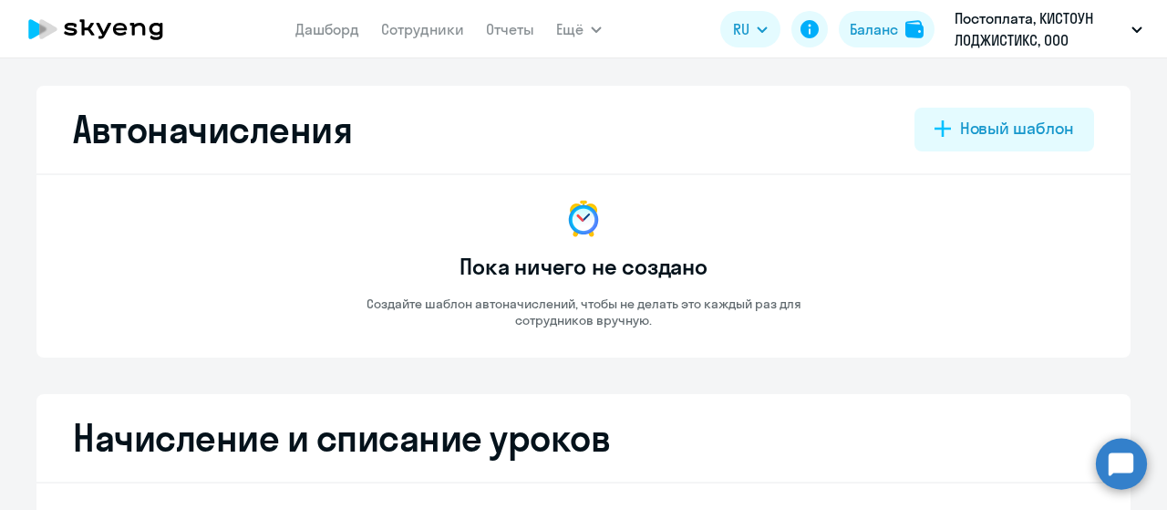
select select "10"
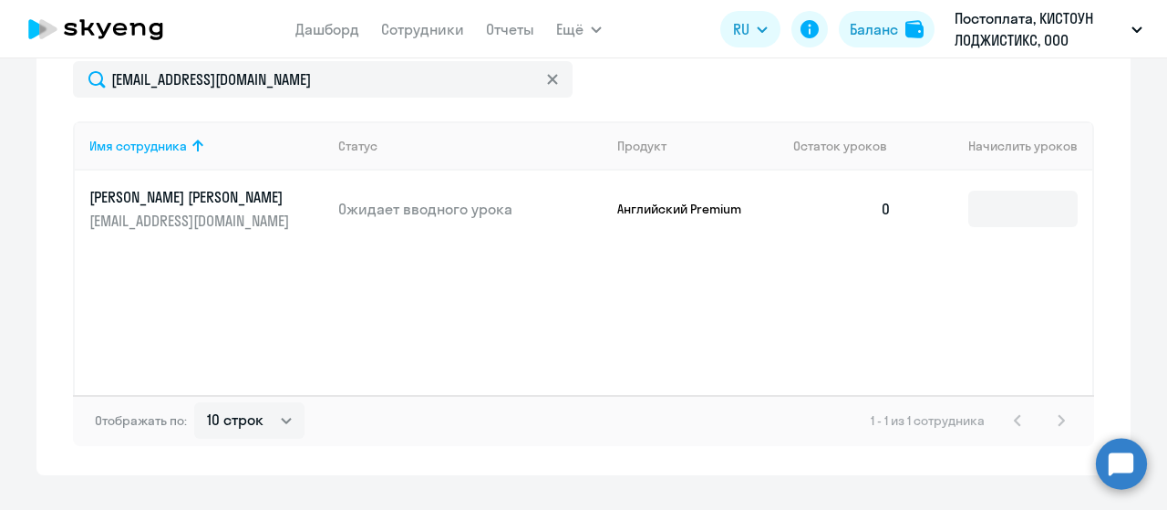
scroll to position [676, 0]
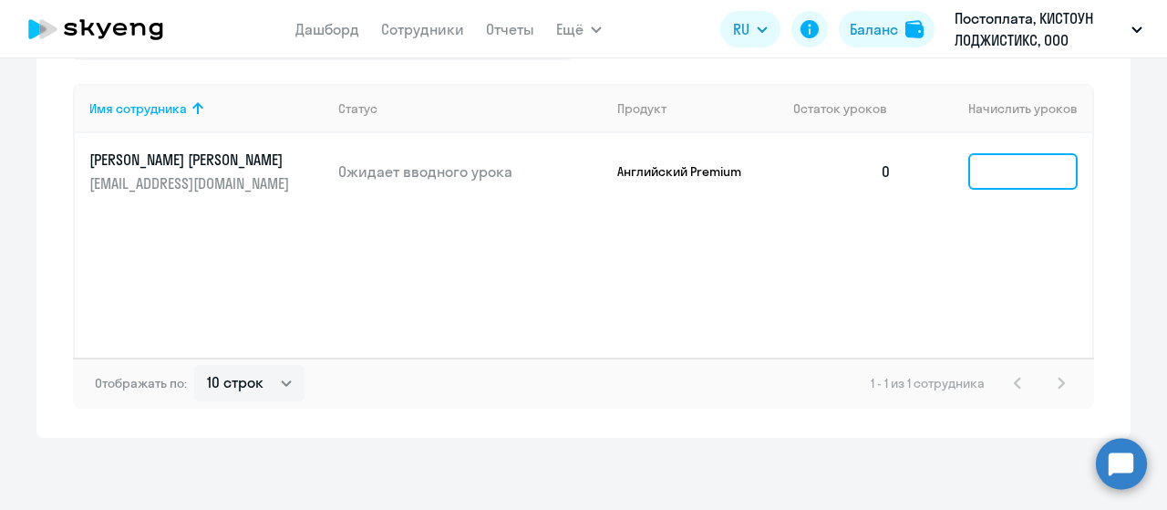
click at [999, 180] on input at bounding box center [1022, 171] width 109 height 36
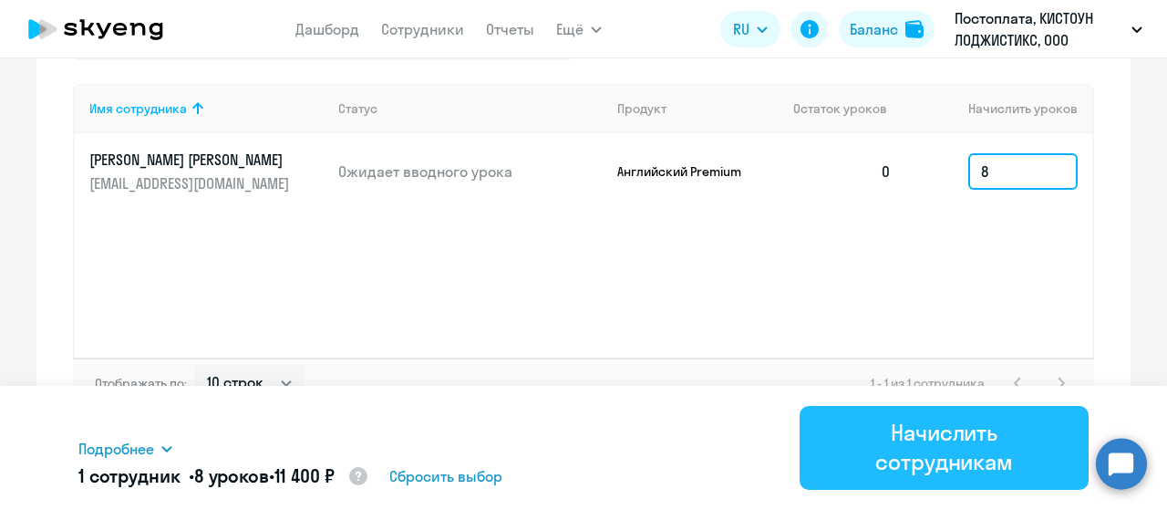
type input "8"
click at [962, 431] on div "Начислить сотрудникам" at bounding box center [944, 447] width 238 height 58
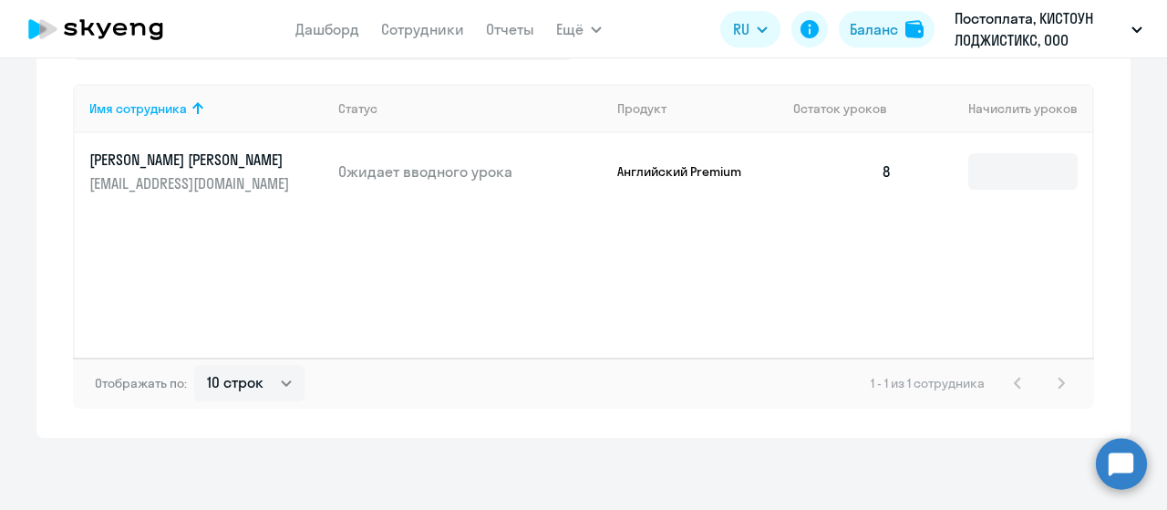
scroll to position [221, 0]
